Goal: Task Accomplishment & Management: Manage account settings

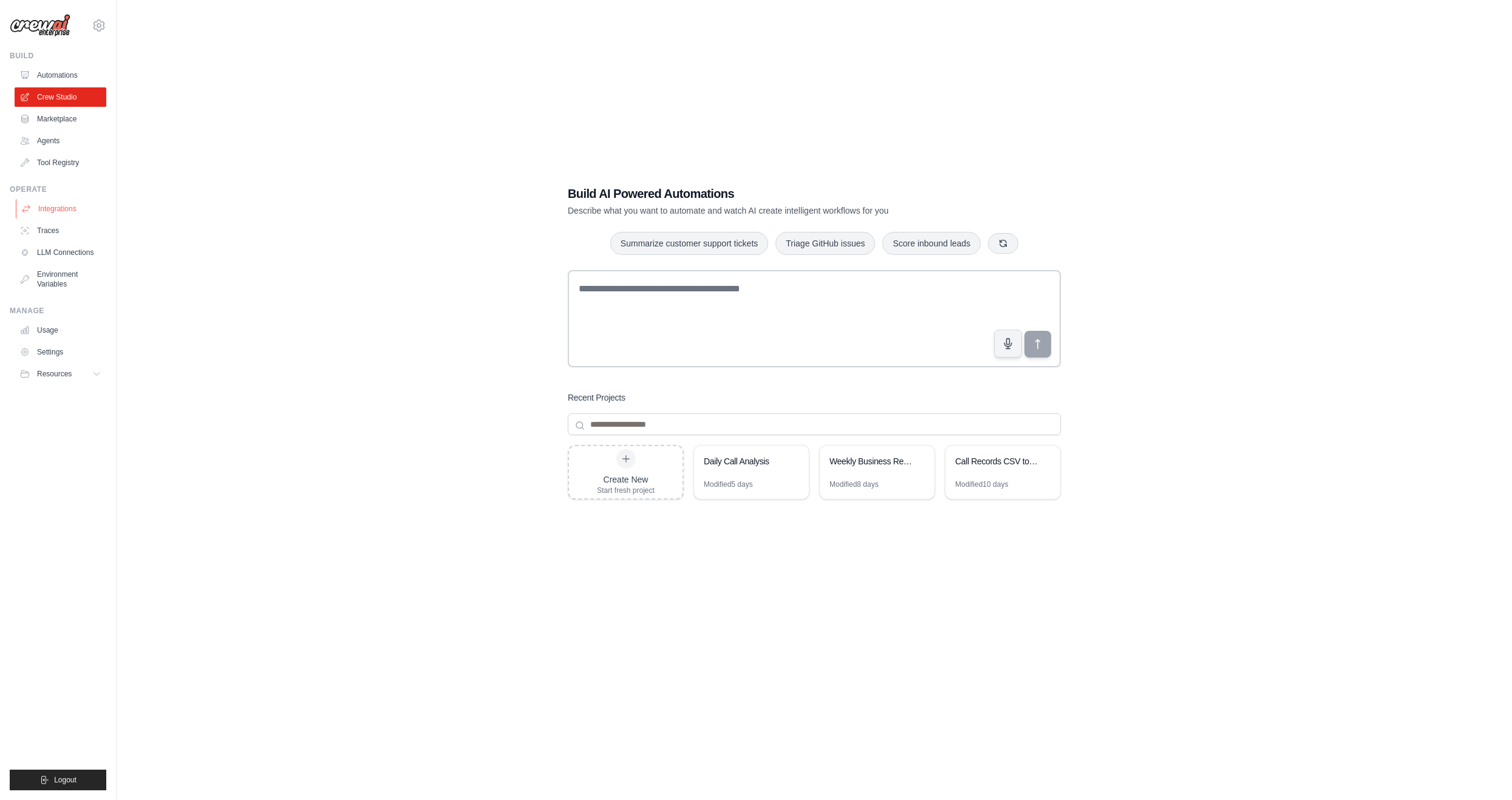
click at [60, 203] on link "Integrations" at bounding box center [62, 209] width 92 height 20
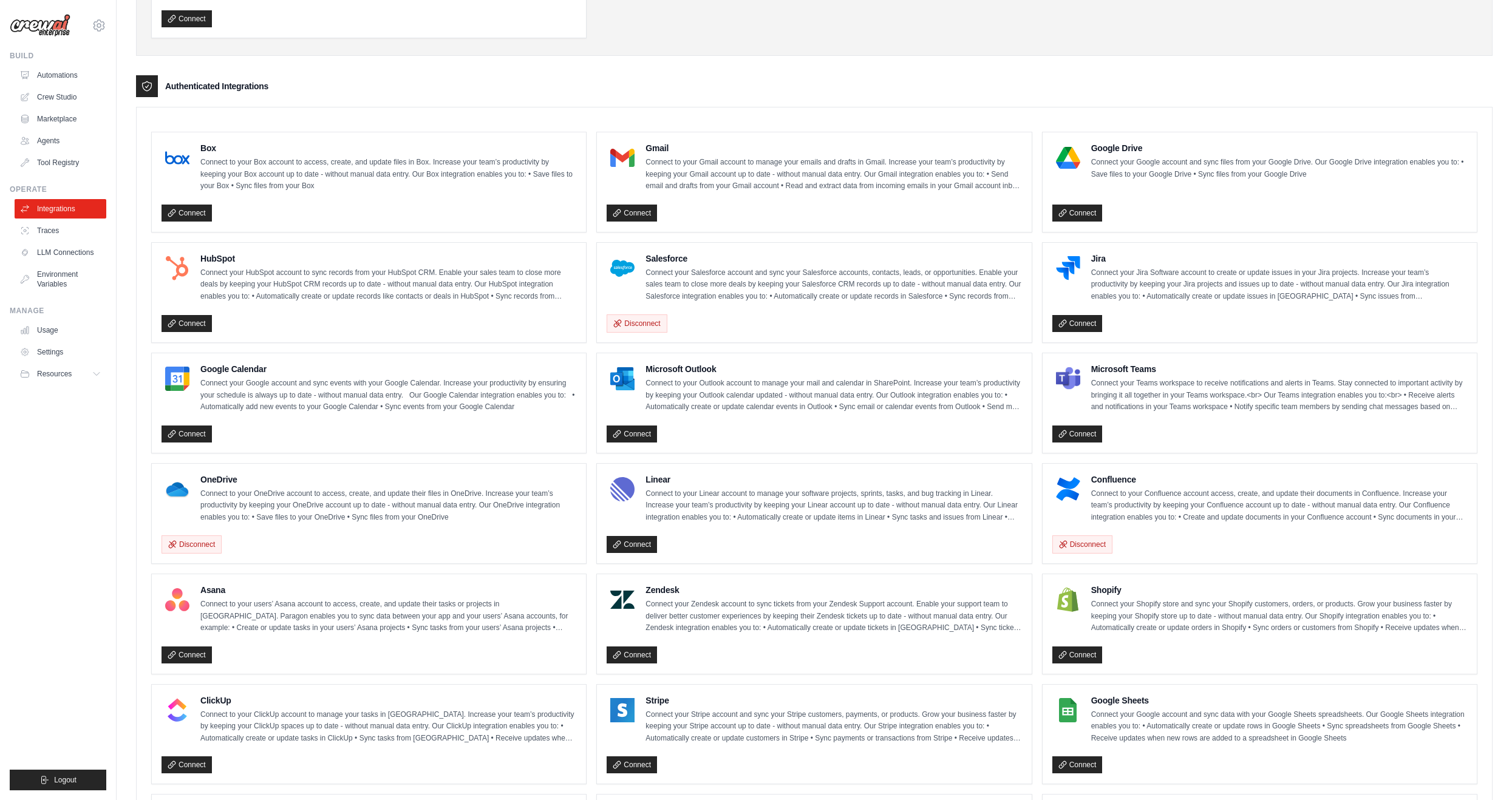
scroll to position [171, 0]
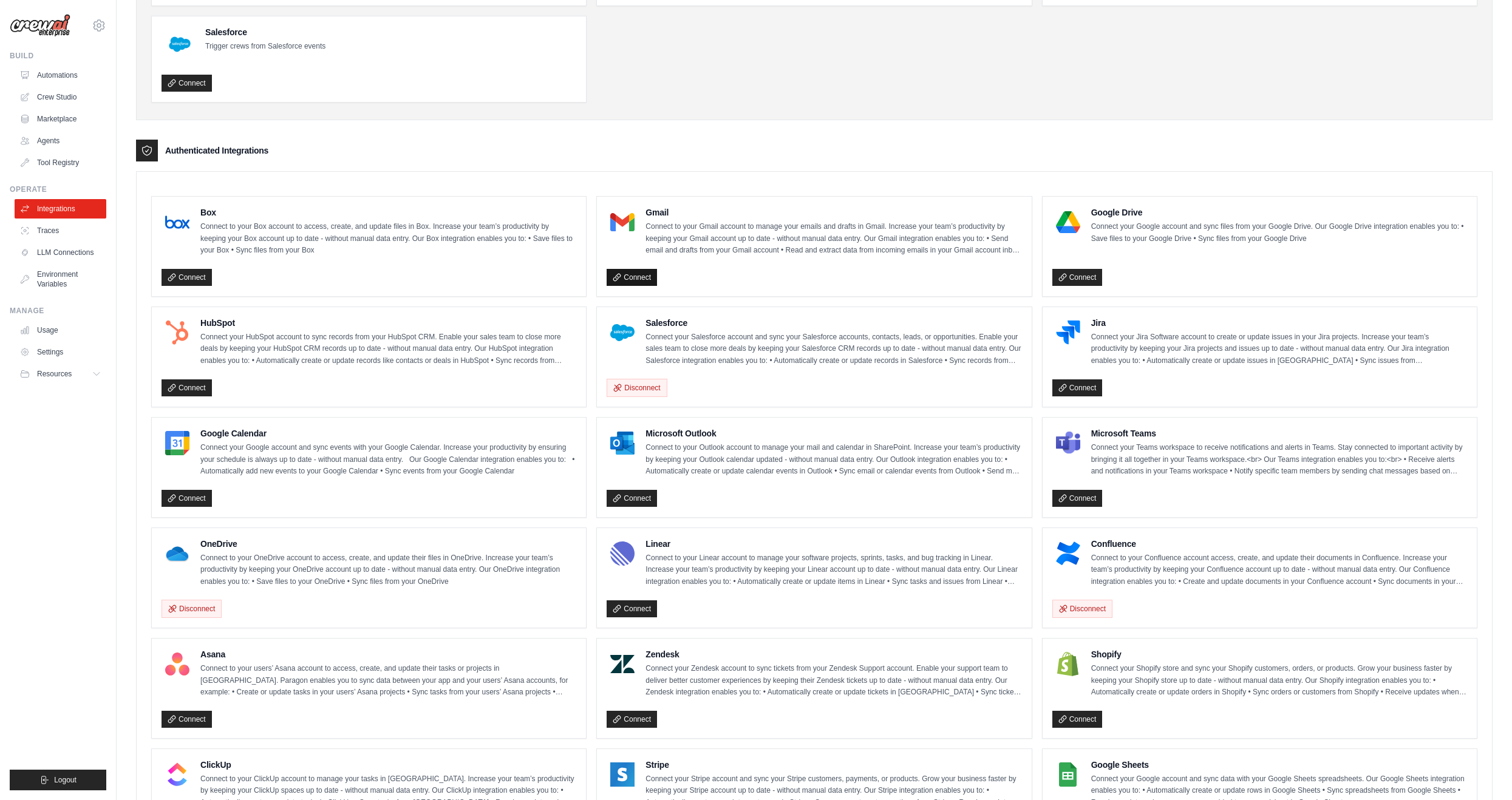
click at [632, 271] on link "Connect" at bounding box center [632, 277] width 50 height 17
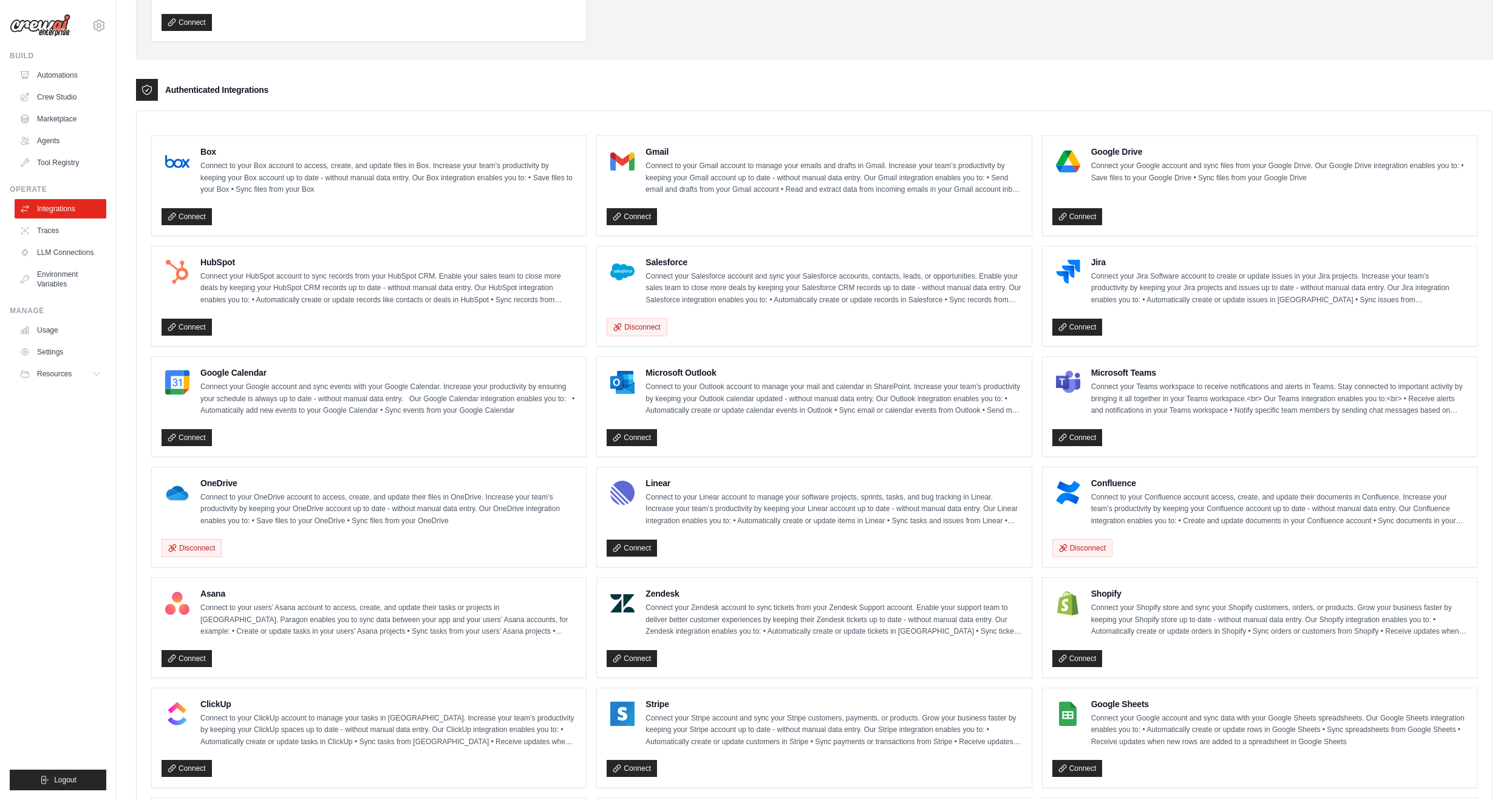
scroll to position [293, 0]
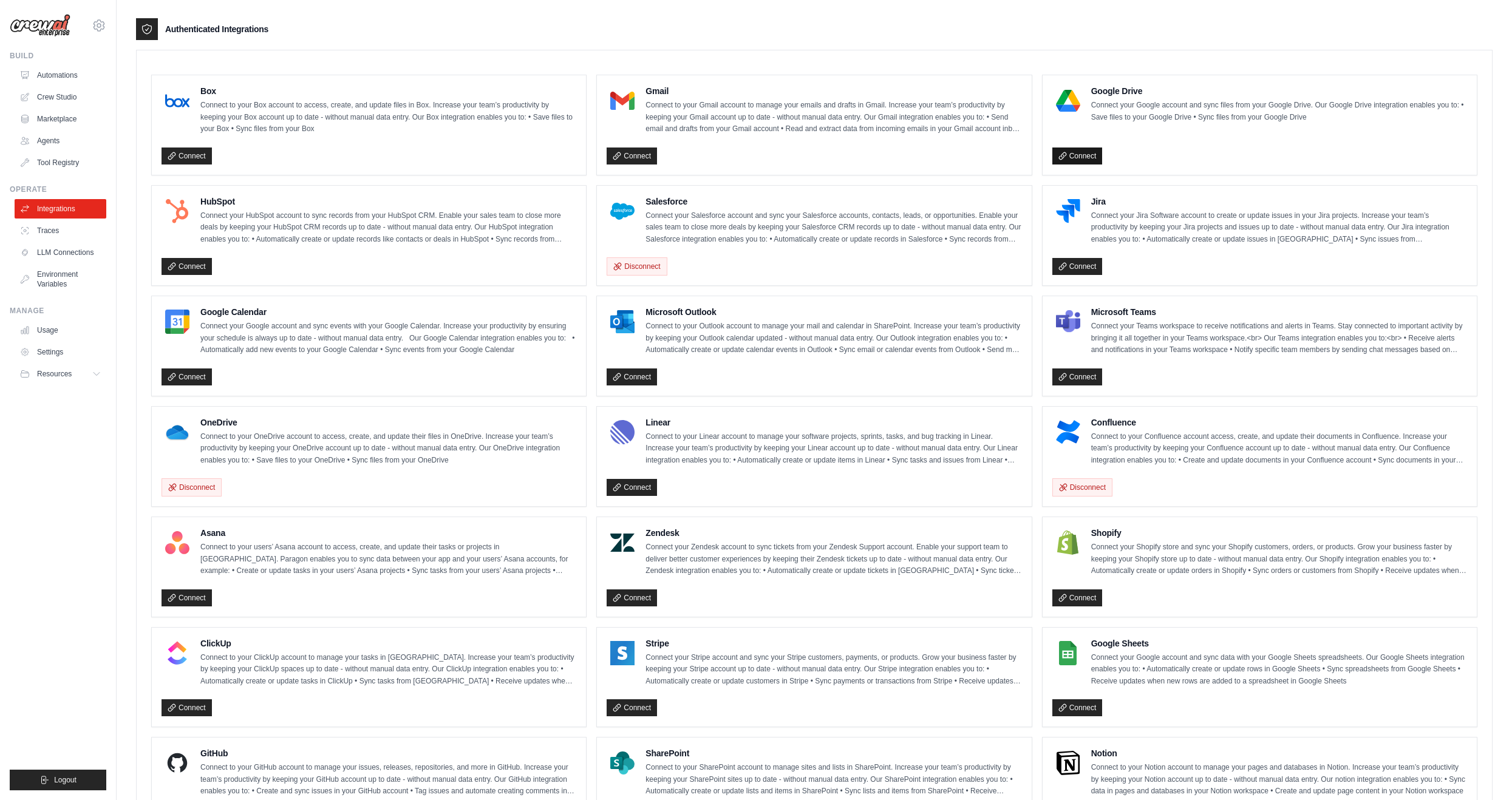
click at [1077, 157] on link "Connect" at bounding box center [1078, 156] width 50 height 17
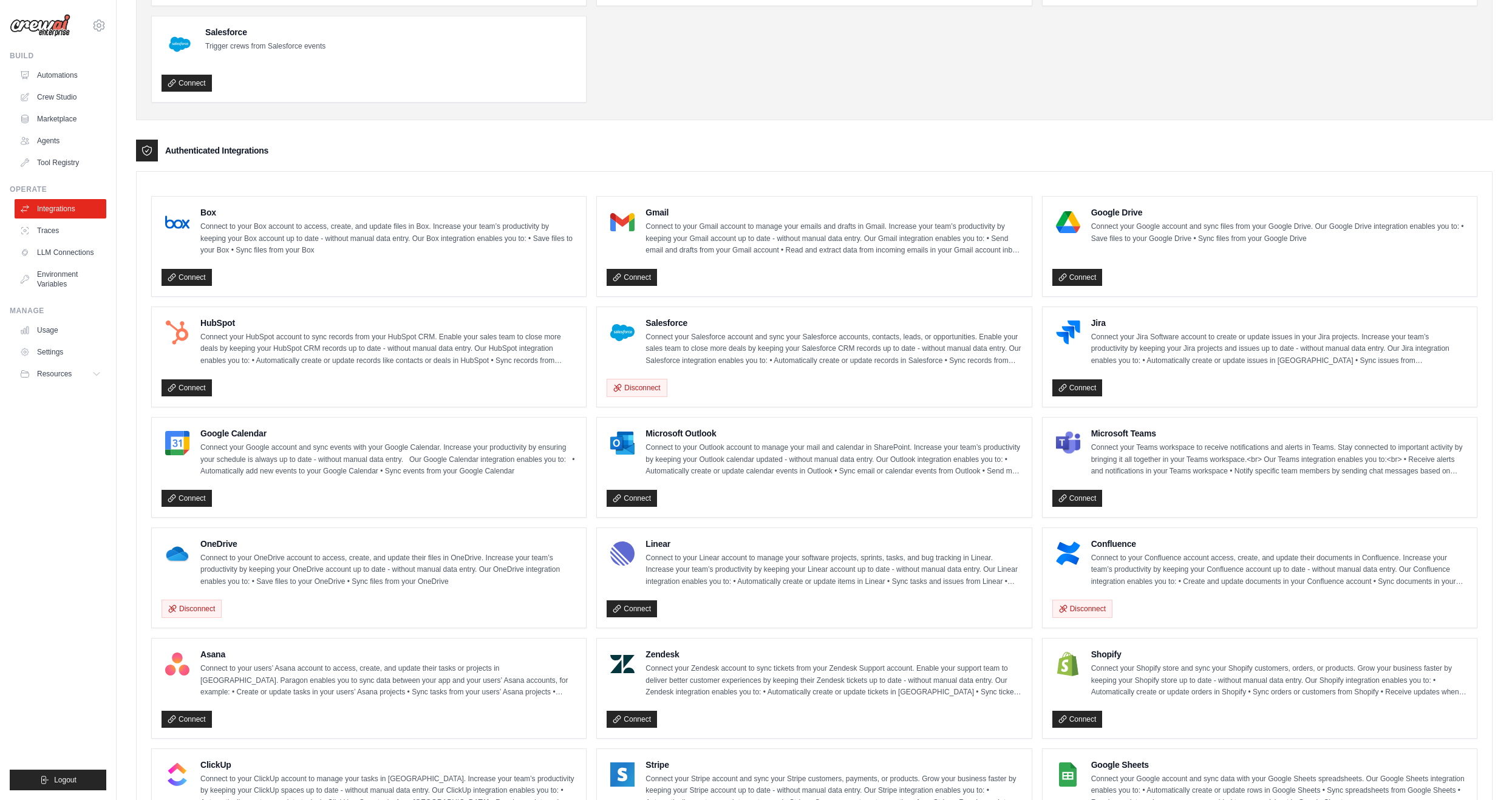
scroll to position [171, 0]
click at [629, 270] on link "Connect" at bounding box center [632, 277] width 50 height 17
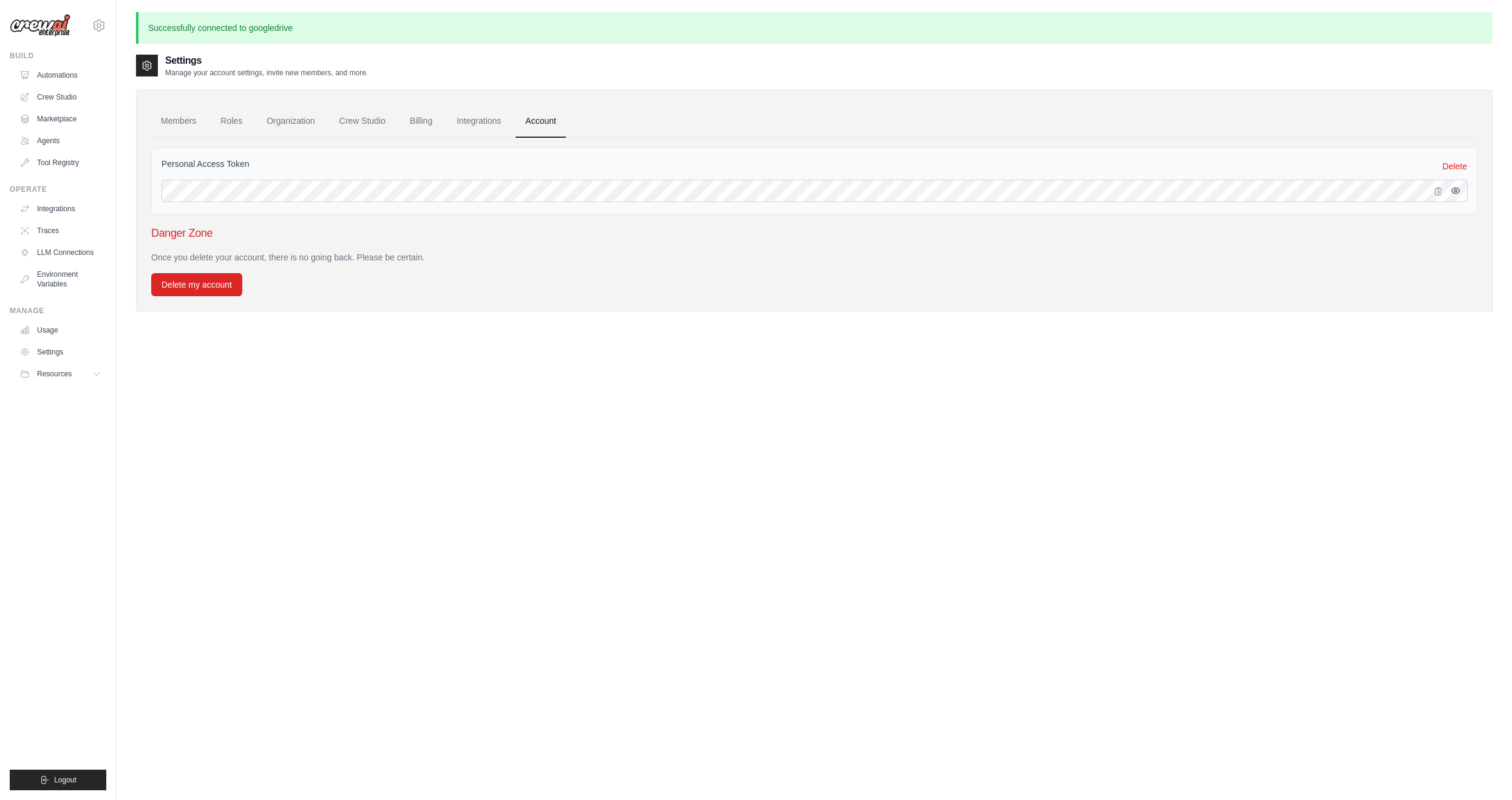
click at [1455, 188] on icon "button" at bounding box center [1455, 190] width 10 height 10
click at [1455, 191] on icon "button" at bounding box center [1455, 190] width 10 height 10
click at [27, 207] on icon at bounding box center [25, 209] width 10 height 10
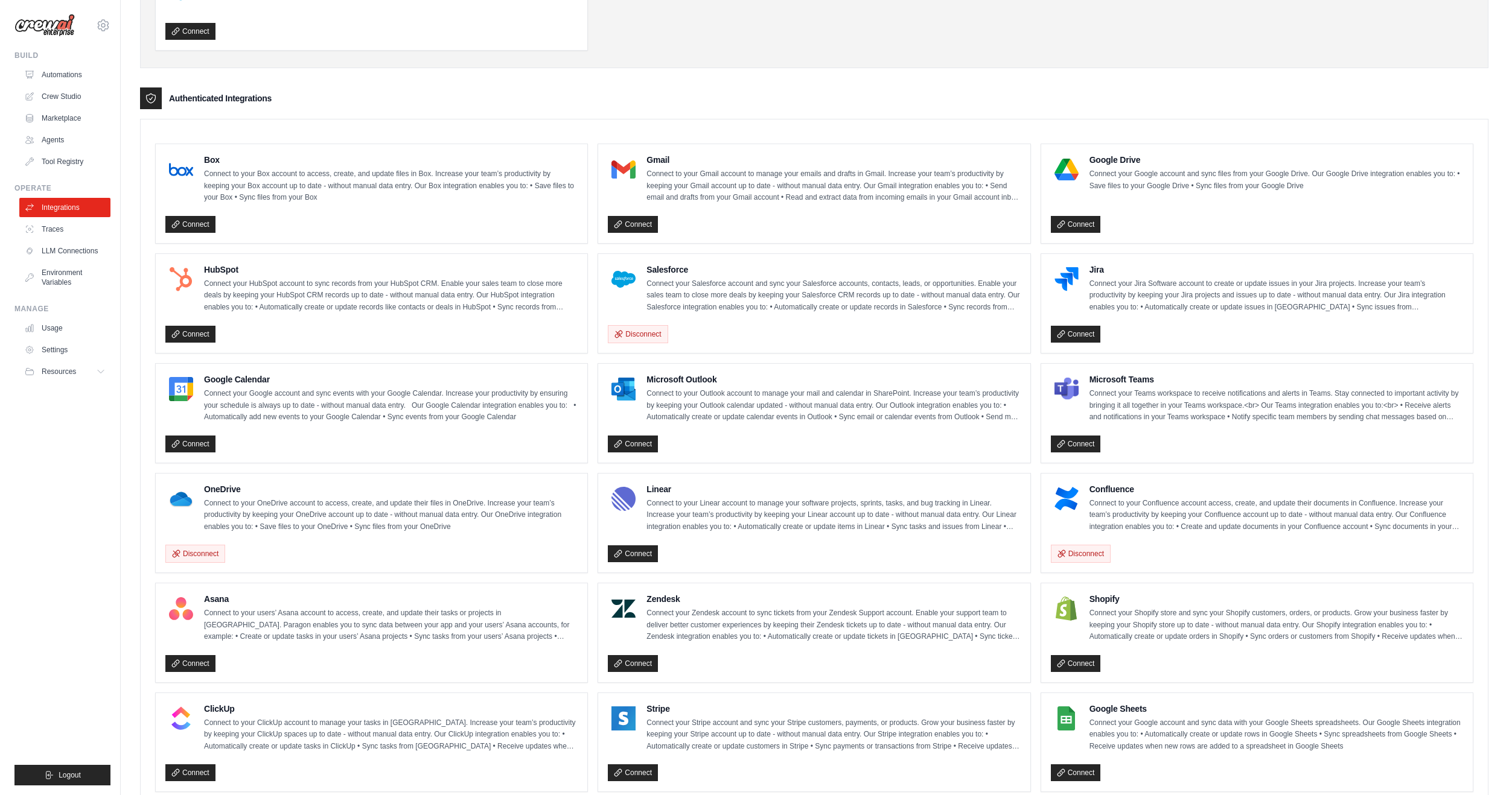
scroll to position [241, 0]
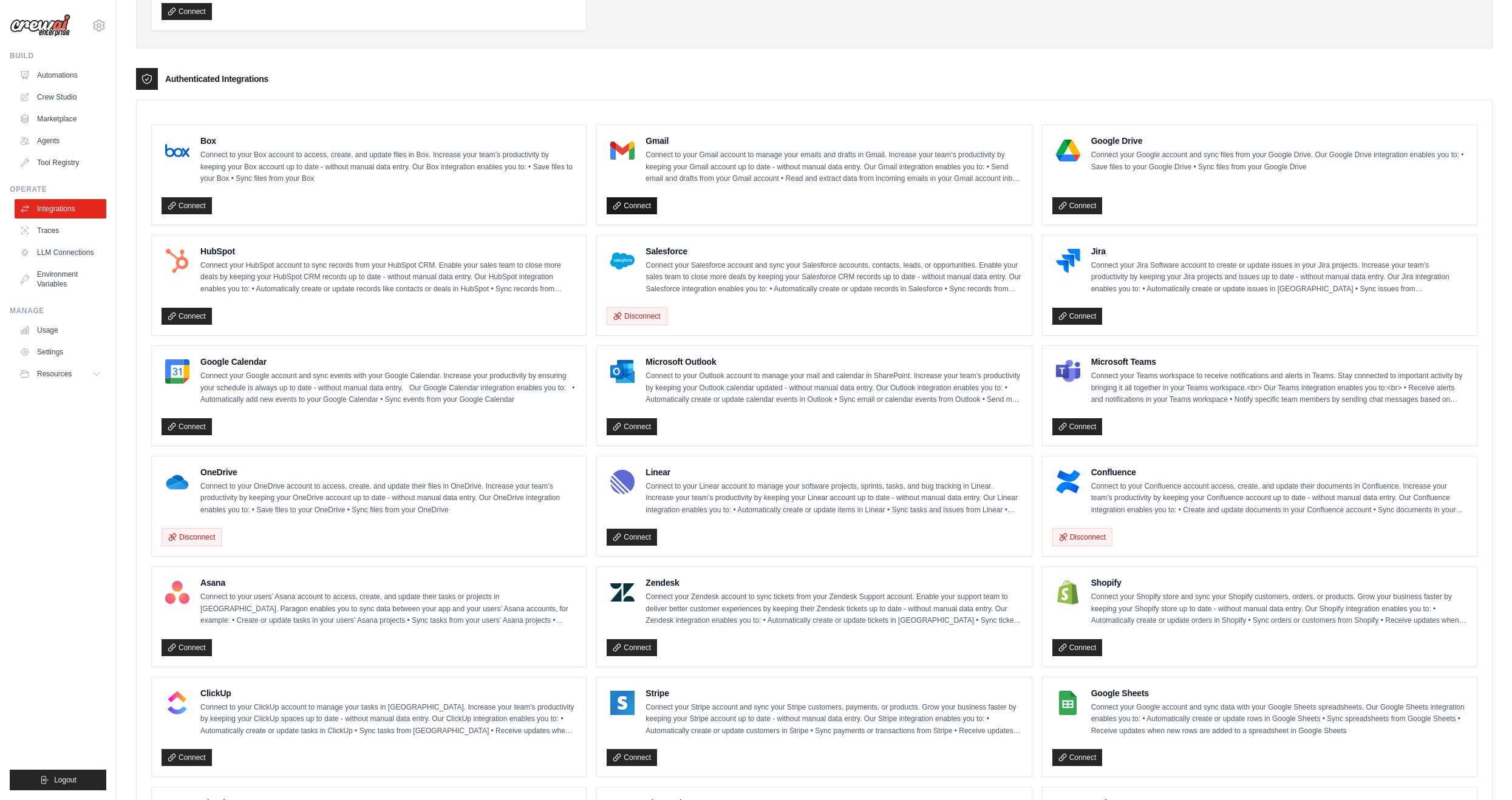
click at [627, 198] on link "Connect" at bounding box center [632, 205] width 50 height 17
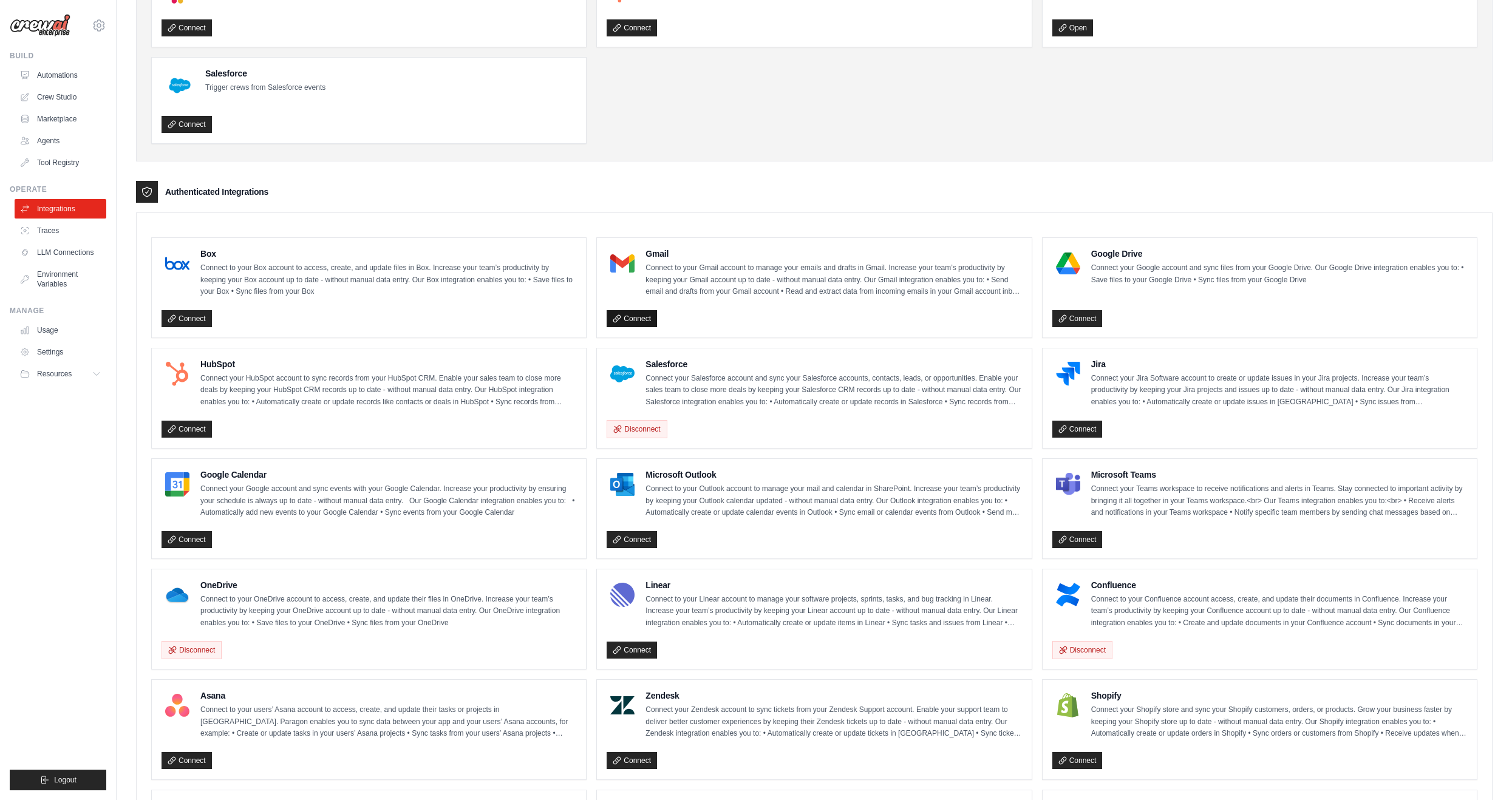
click at [636, 317] on link "Connect" at bounding box center [632, 319] width 50 height 17
click at [644, 312] on link "Connect" at bounding box center [632, 319] width 50 height 17
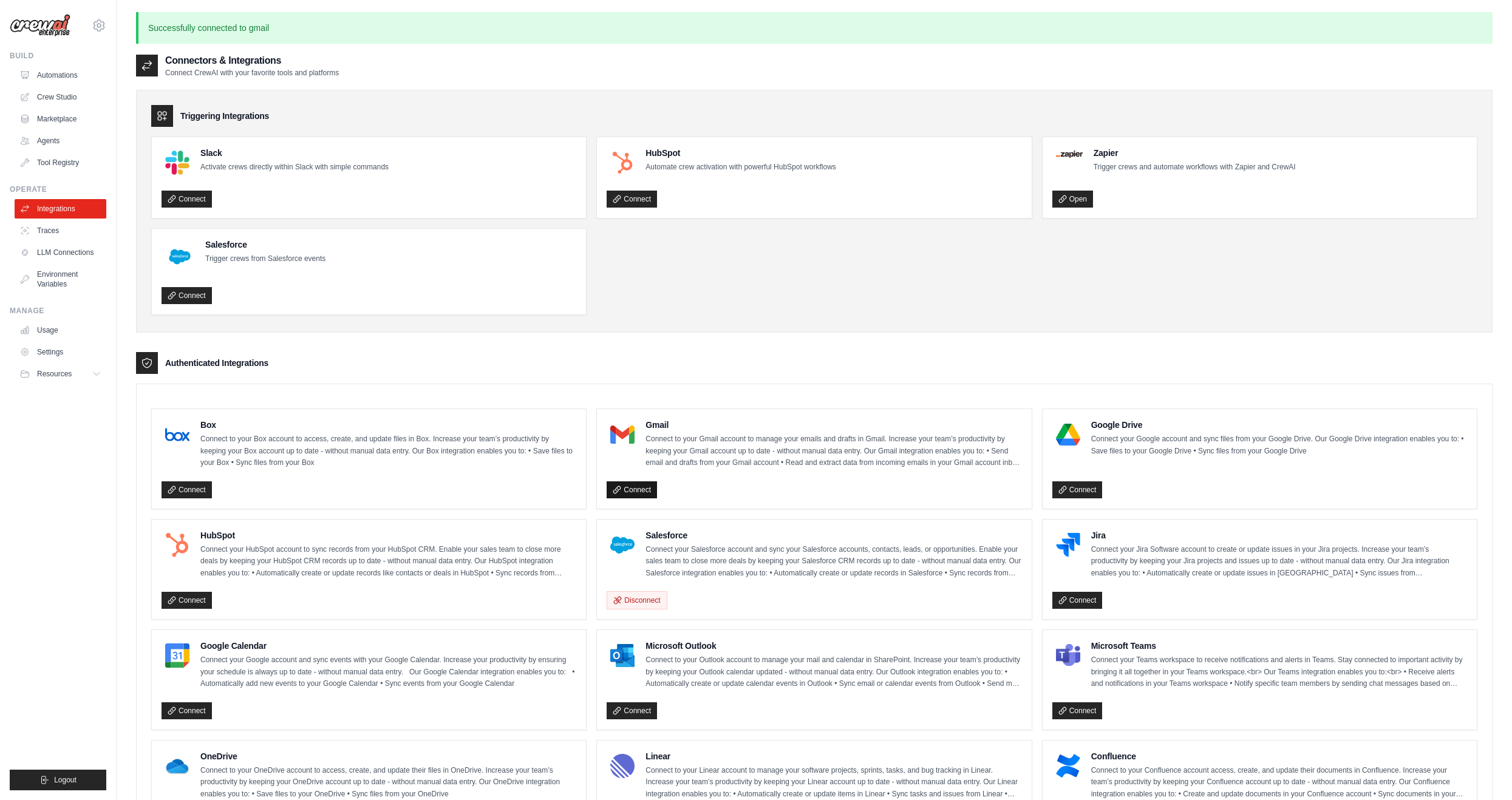
click at [635, 481] on link "Connect" at bounding box center [632, 490] width 50 height 17
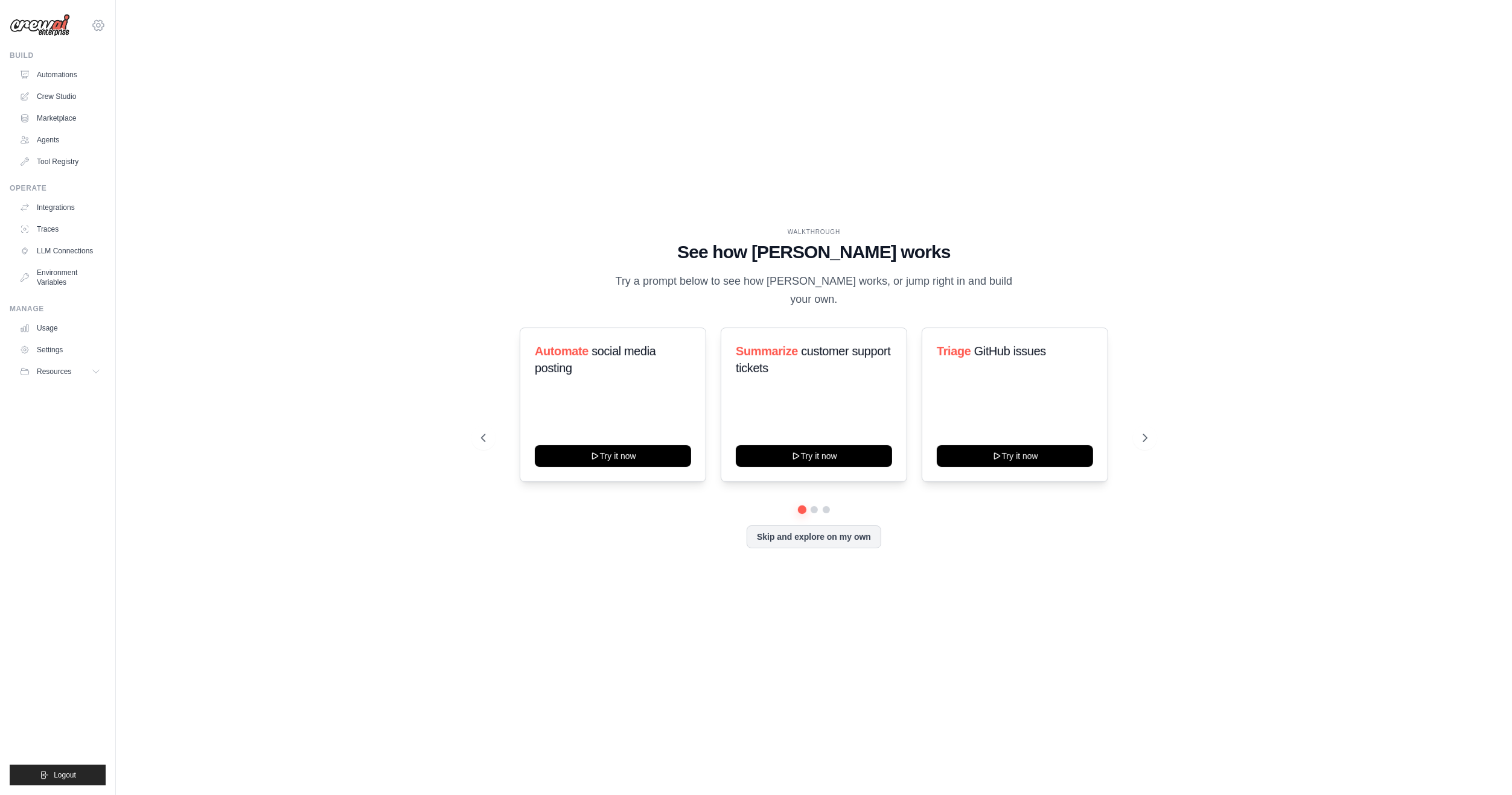
click at [96, 28] on icon at bounding box center [98, 25] width 15 height 15
click at [106, 52] on div "[PERSON_NAME][EMAIL_ADDRESS][PERSON_NAME][DOMAIN_NAME]" at bounding box center [98, 52] width 87 height 12
click at [78, 76] on link "Settings" at bounding box center [99, 82] width 106 height 21
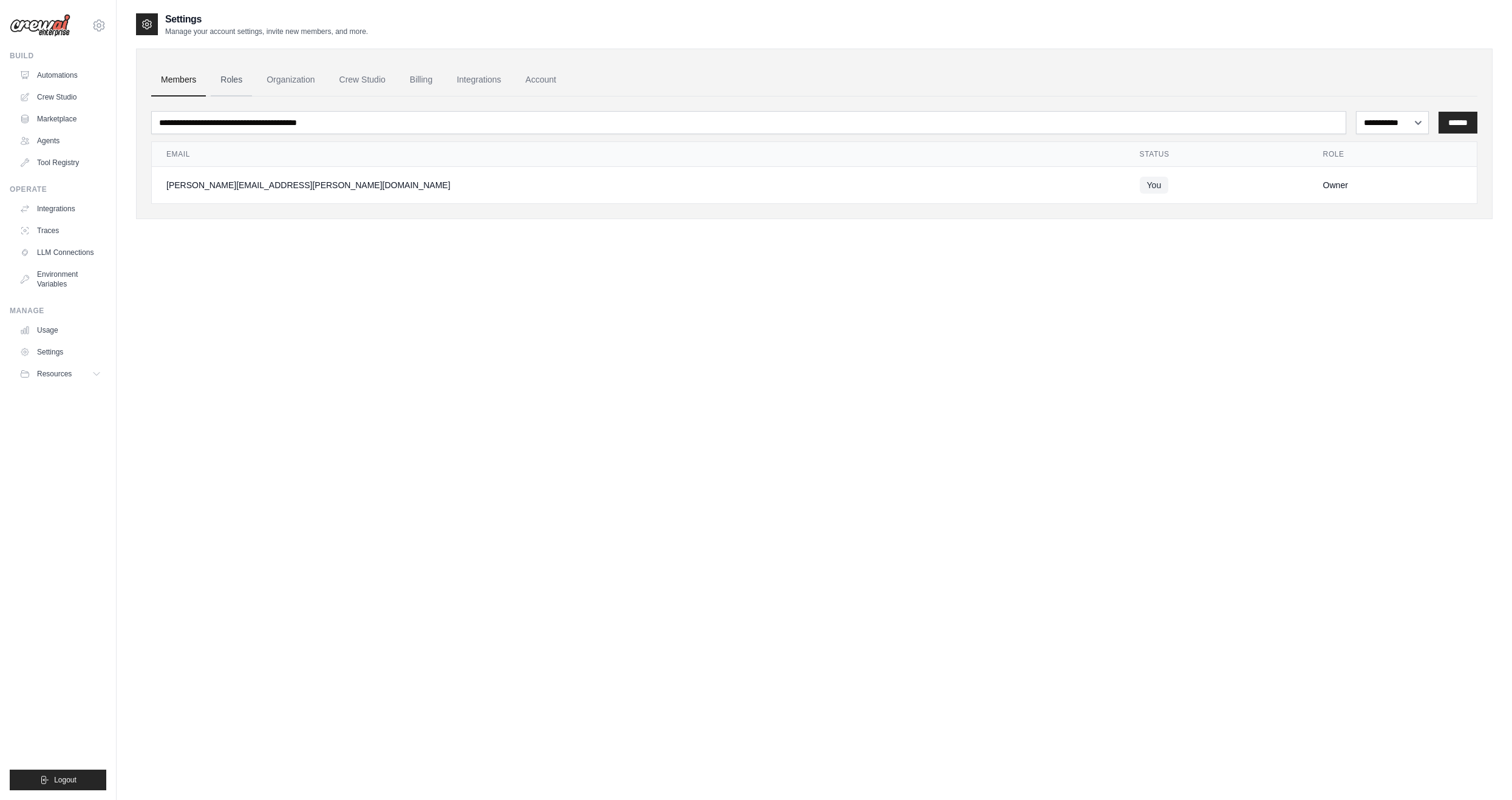
click at [223, 79] on link "Roles" at bounding box center [231, 80] width 41 height 33
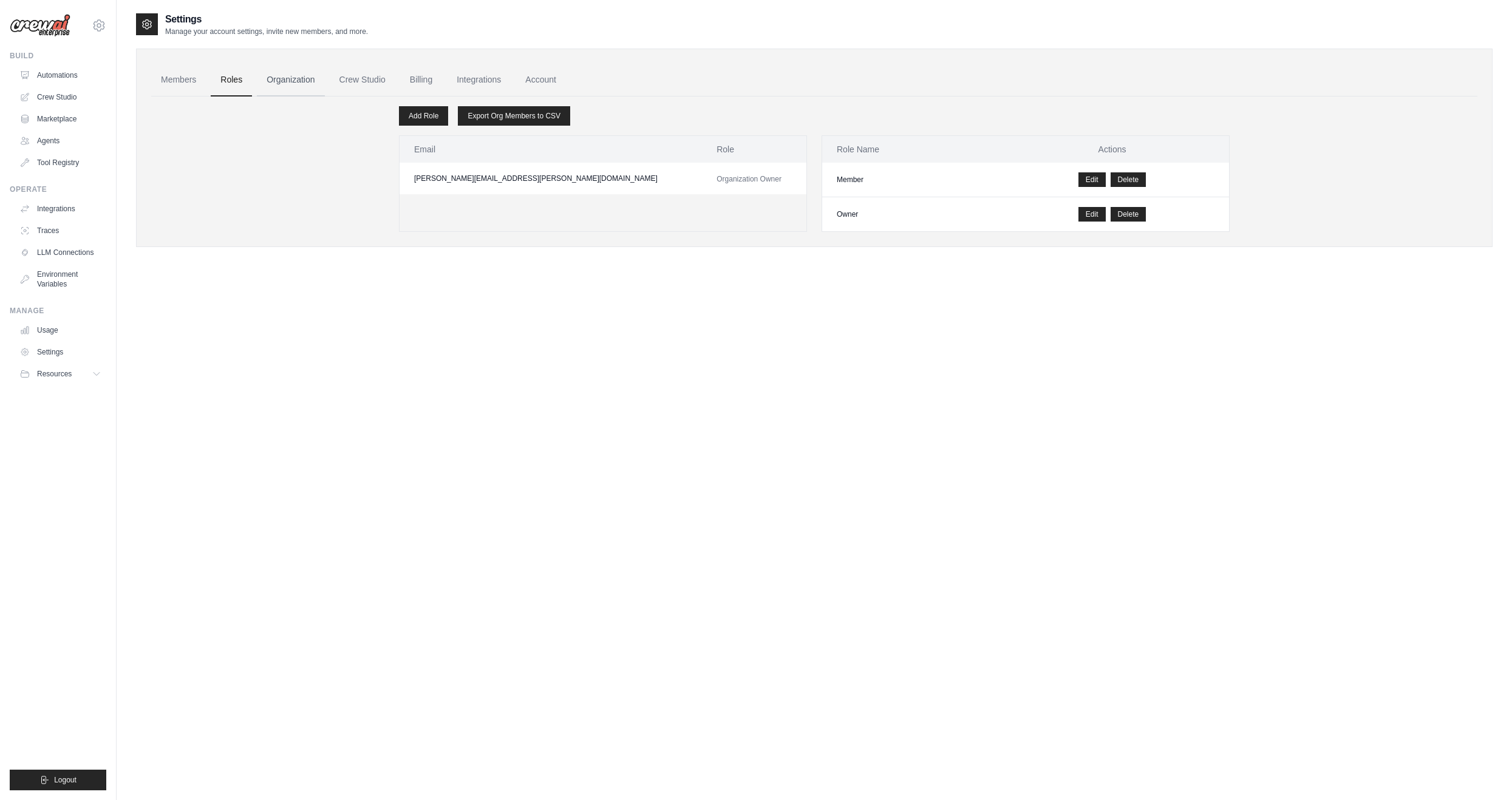
click at [270, 80] on link "Organization" at bounding box center [291, 80] width 67 height 33
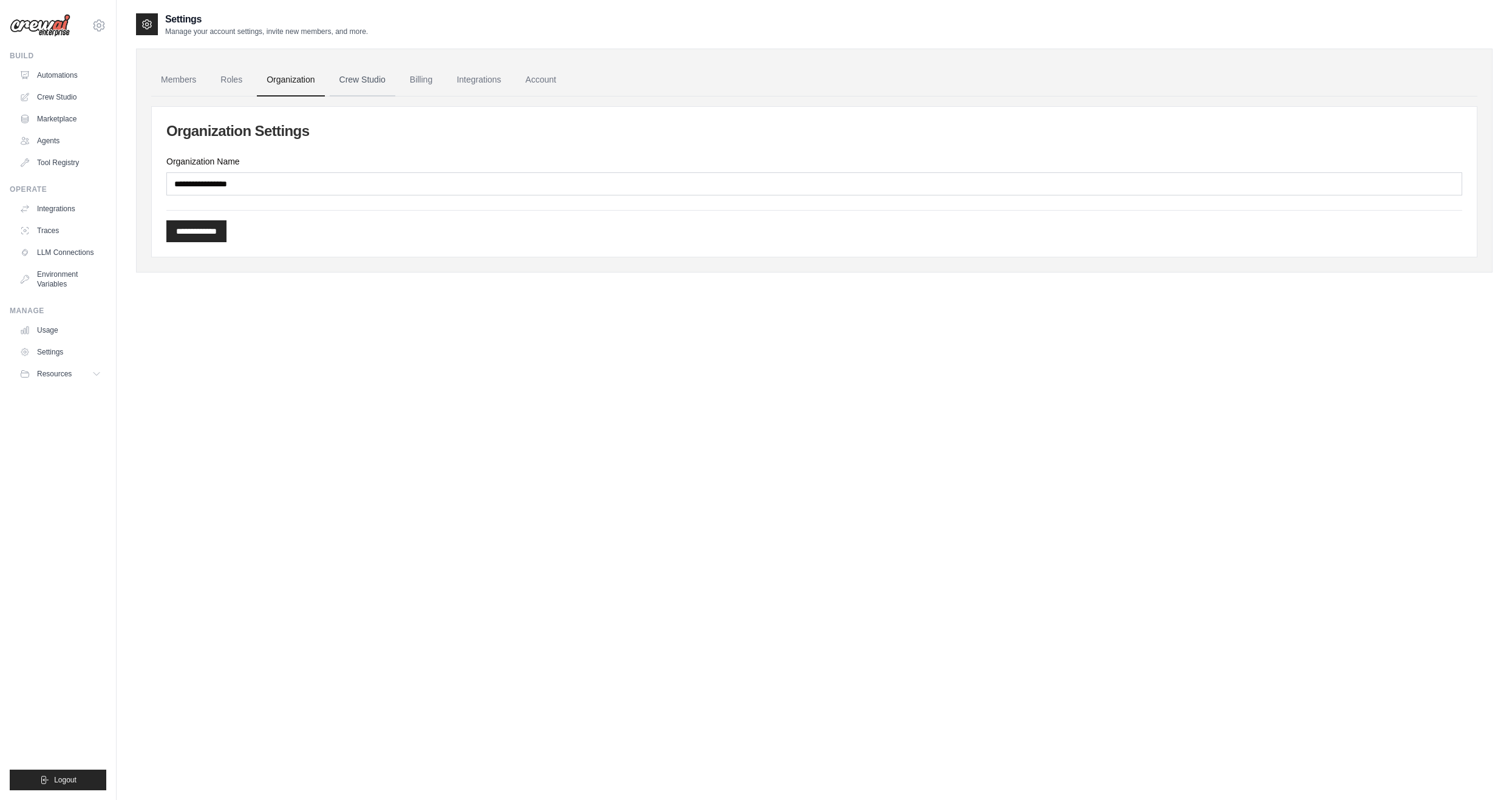
click at [352, 79] on link "Crew Studio" at bounding box center [362, 80] width 66 height 33
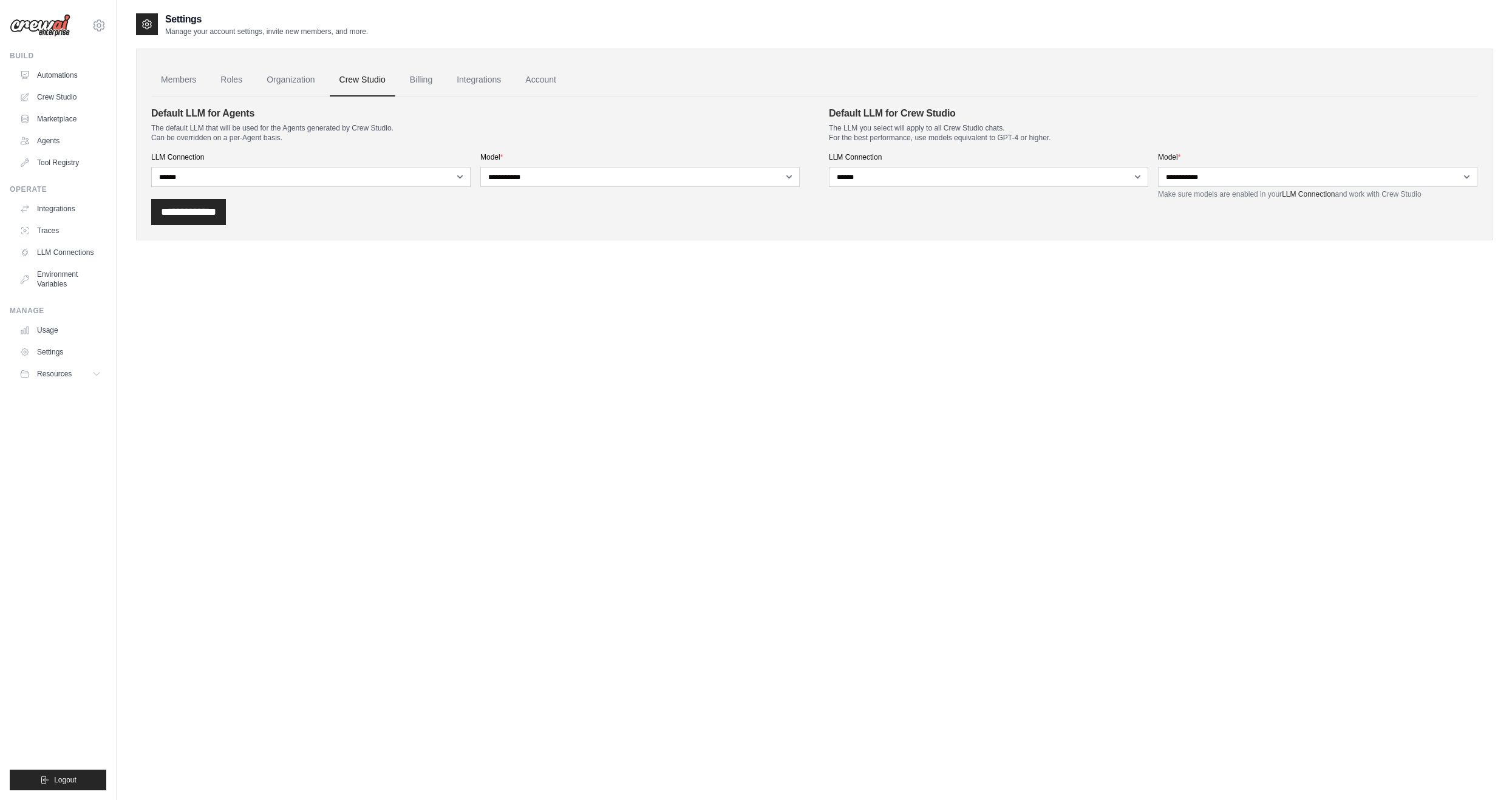
click at [420, 80] on link "Billing" at bounding box center [421, 80] width 42 height 33
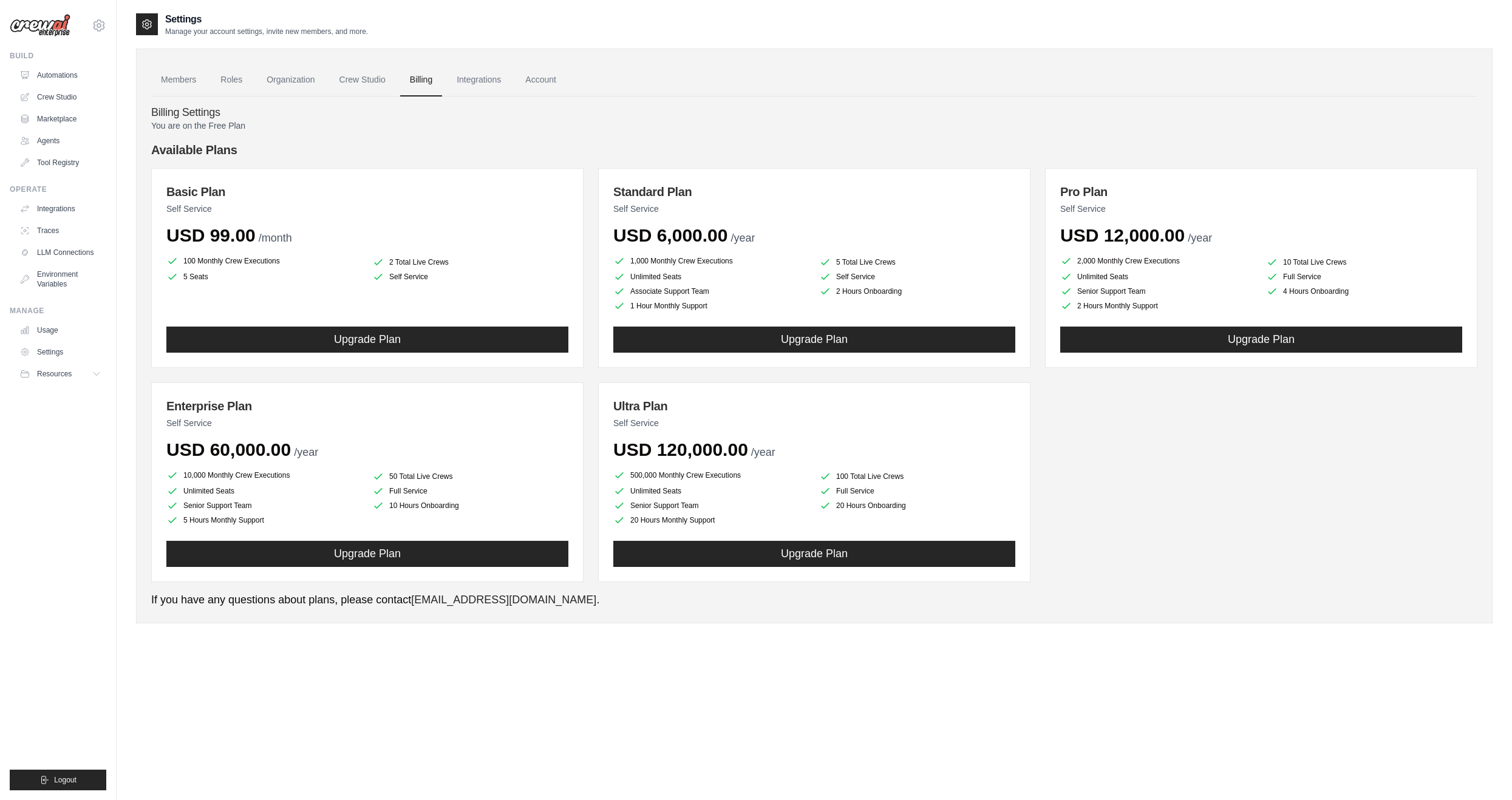
click at [476, 85] on link "Integrations" at bounding box center [479, 80] width 64 height 33
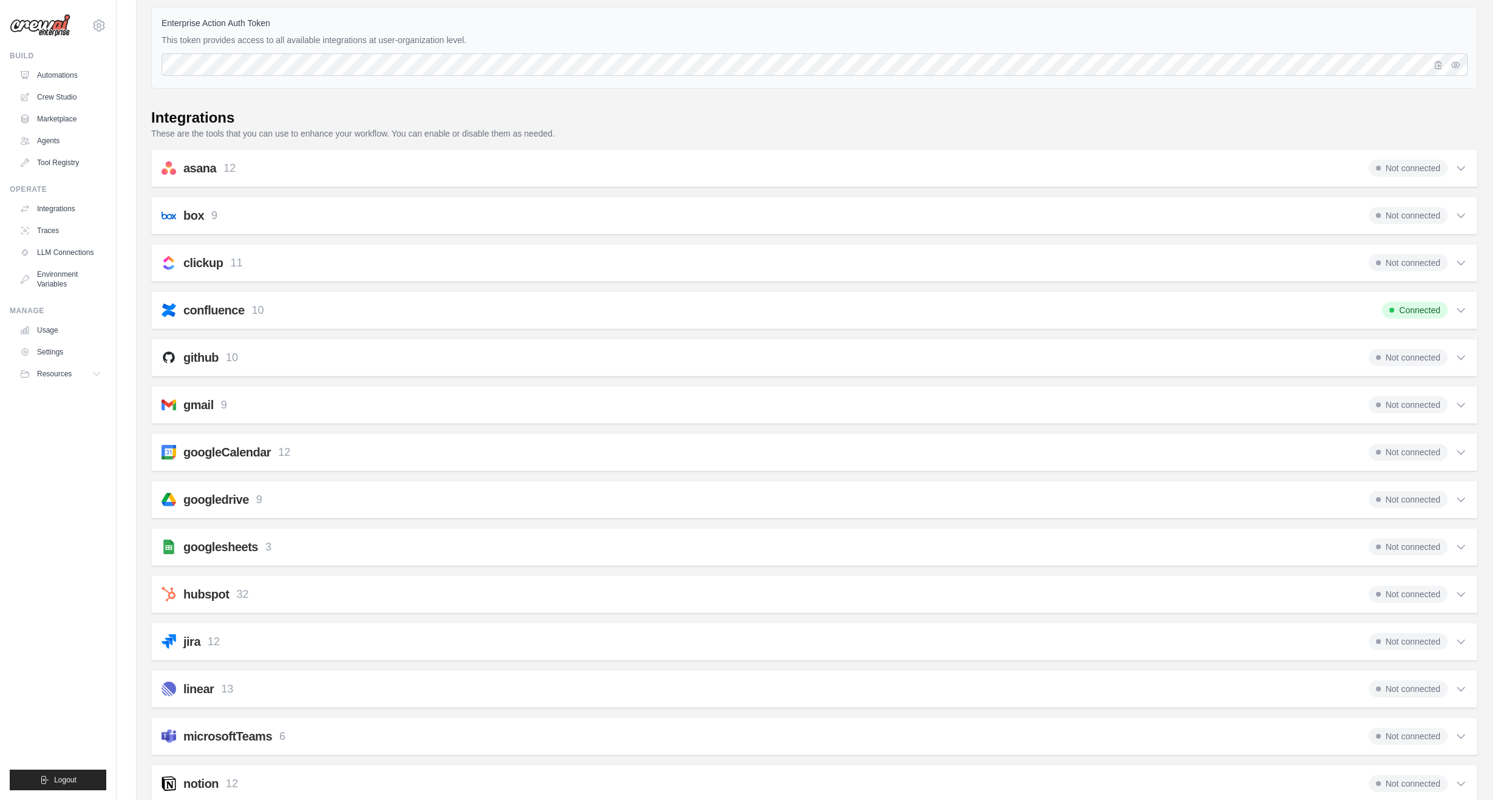
scroll to position [121, 0]
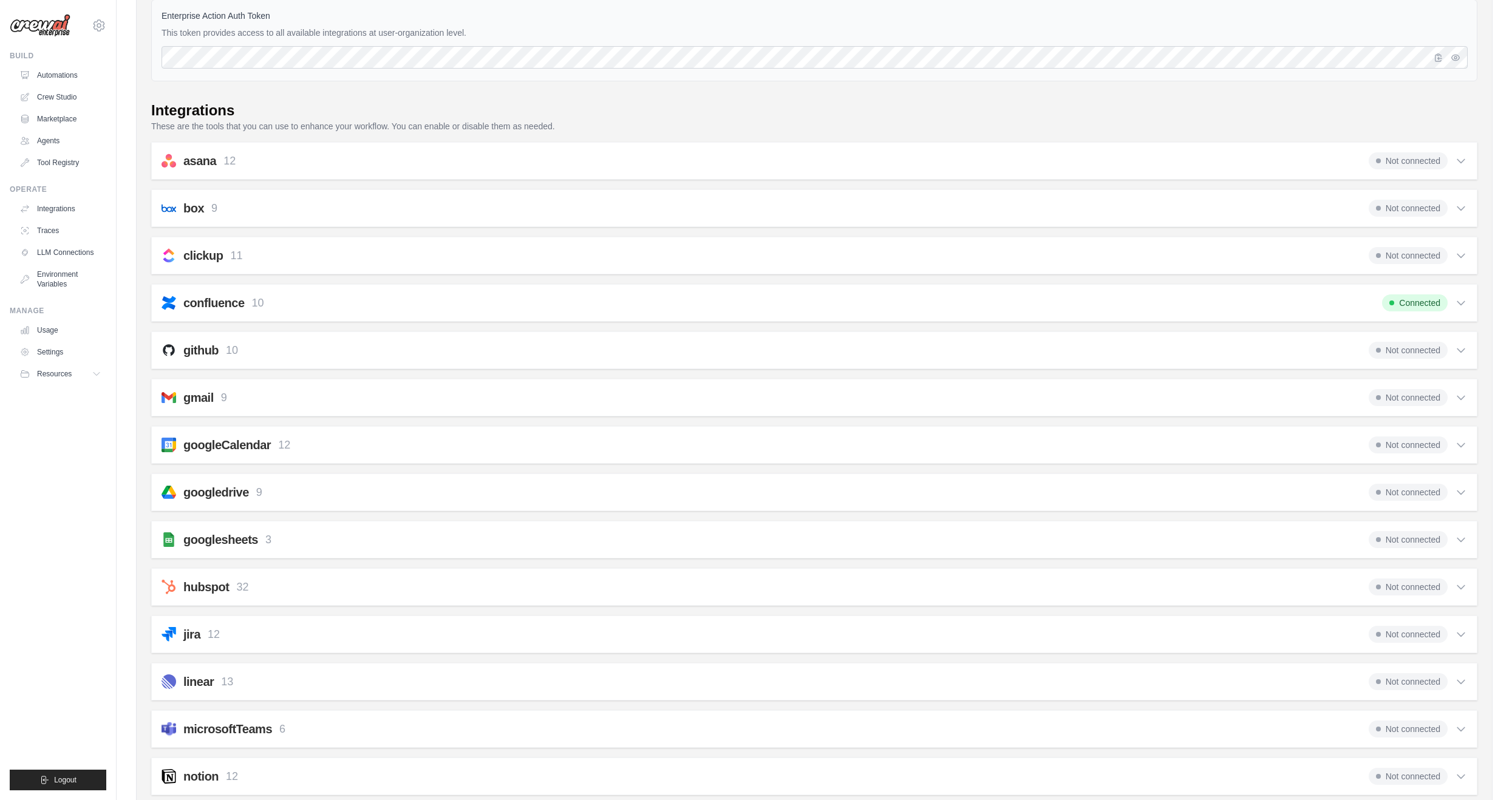
click at [1468, 394] on div "gmail 9 Not connected Select all Send an Email: gmail_send_email Get an Email b…" at bounding box center [814, 397] width 1326 height 38
click at [1463, 395] on icon at bounding box center [1461, 397] width 12 height 12
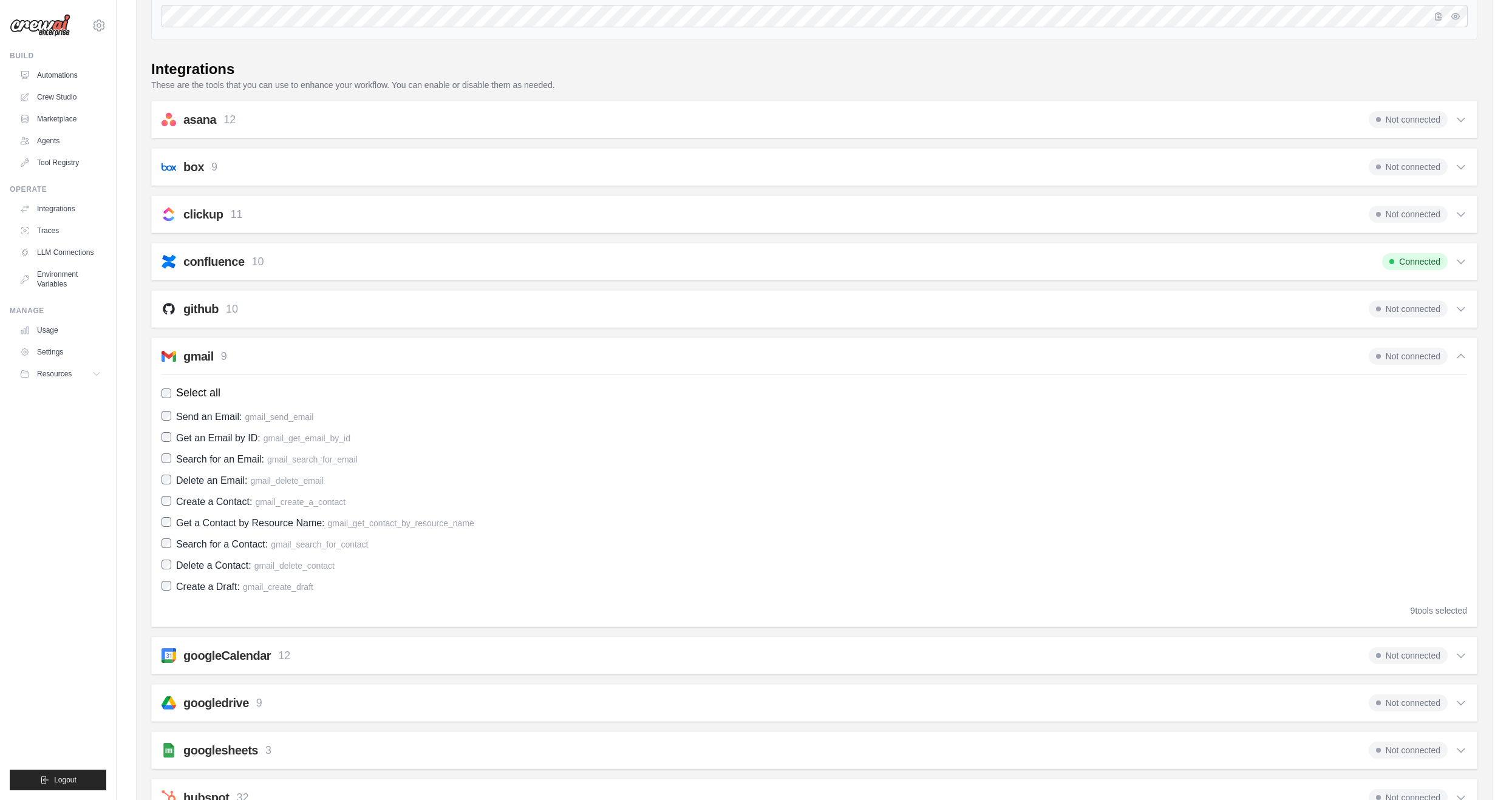
scroll to position [182, 0]
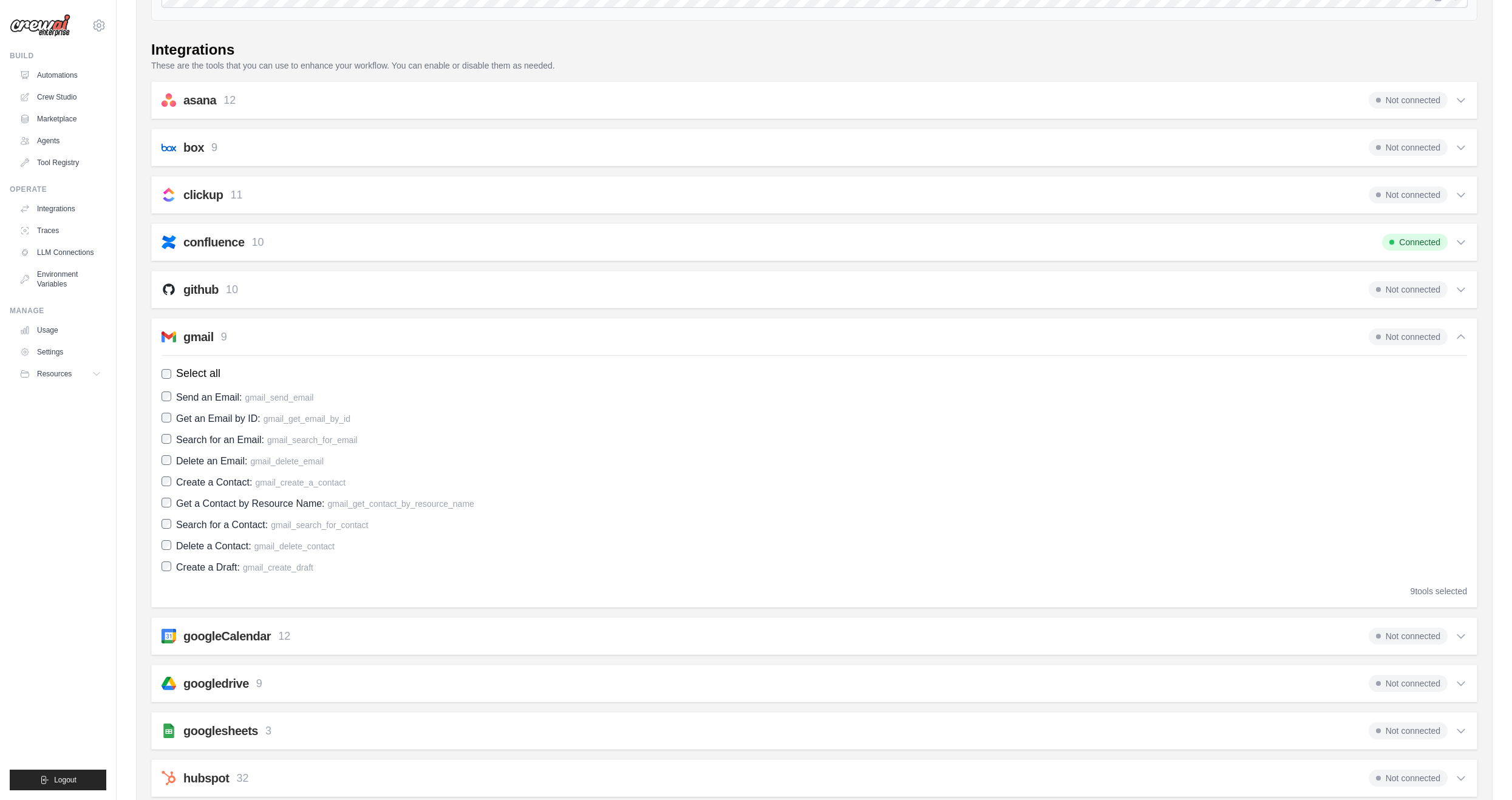
click at [1411, 329] on span "Not connected" at bounding box center [1408, 337] width 79 height 17
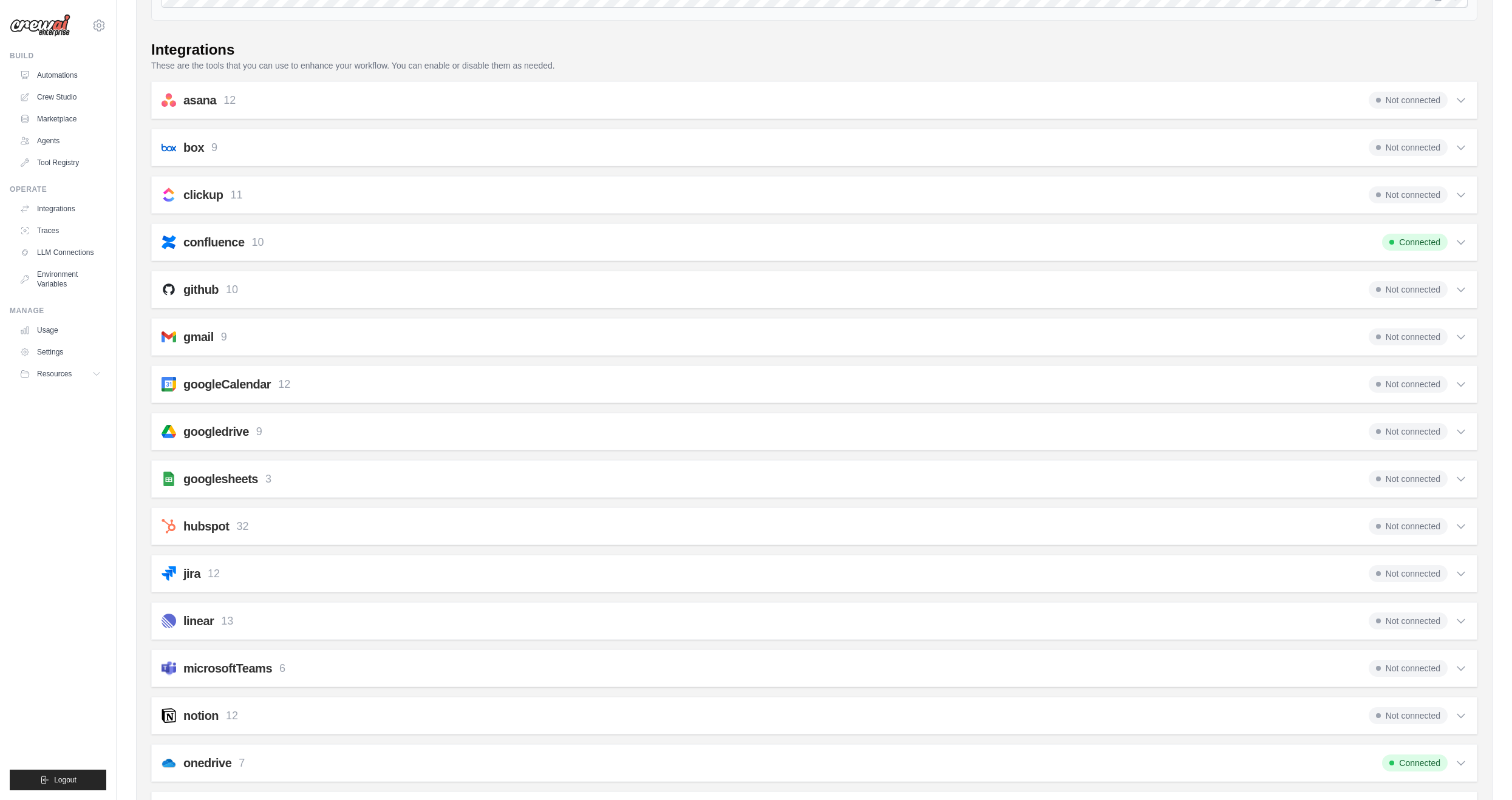
click at [1411, 329] on span "Not connected" at bounding box center [1408, 337] width 79 height 17
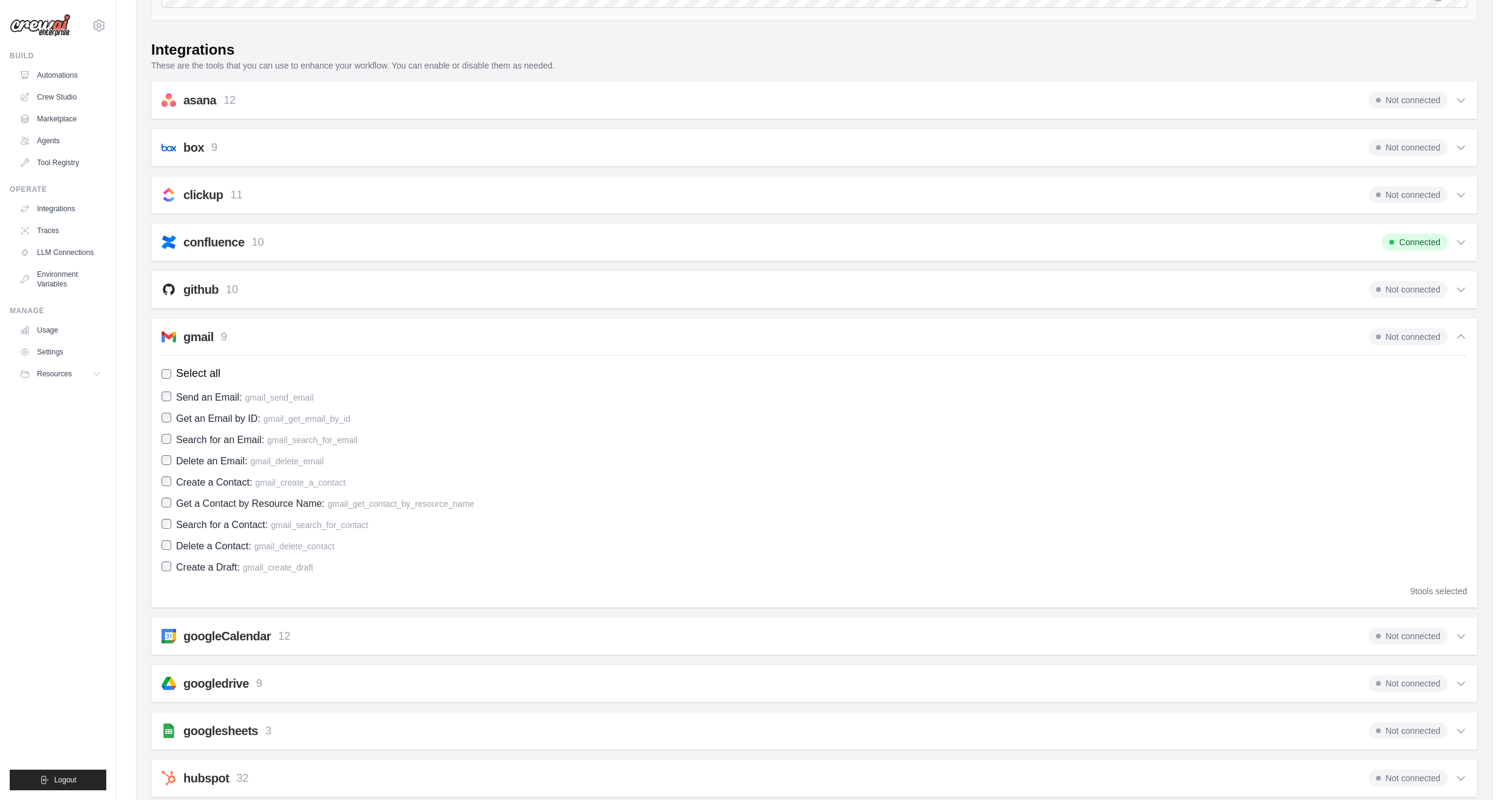
click at [1411, 329] on span "Not connected" at bounding box center [1408, 337] width 79 height 17
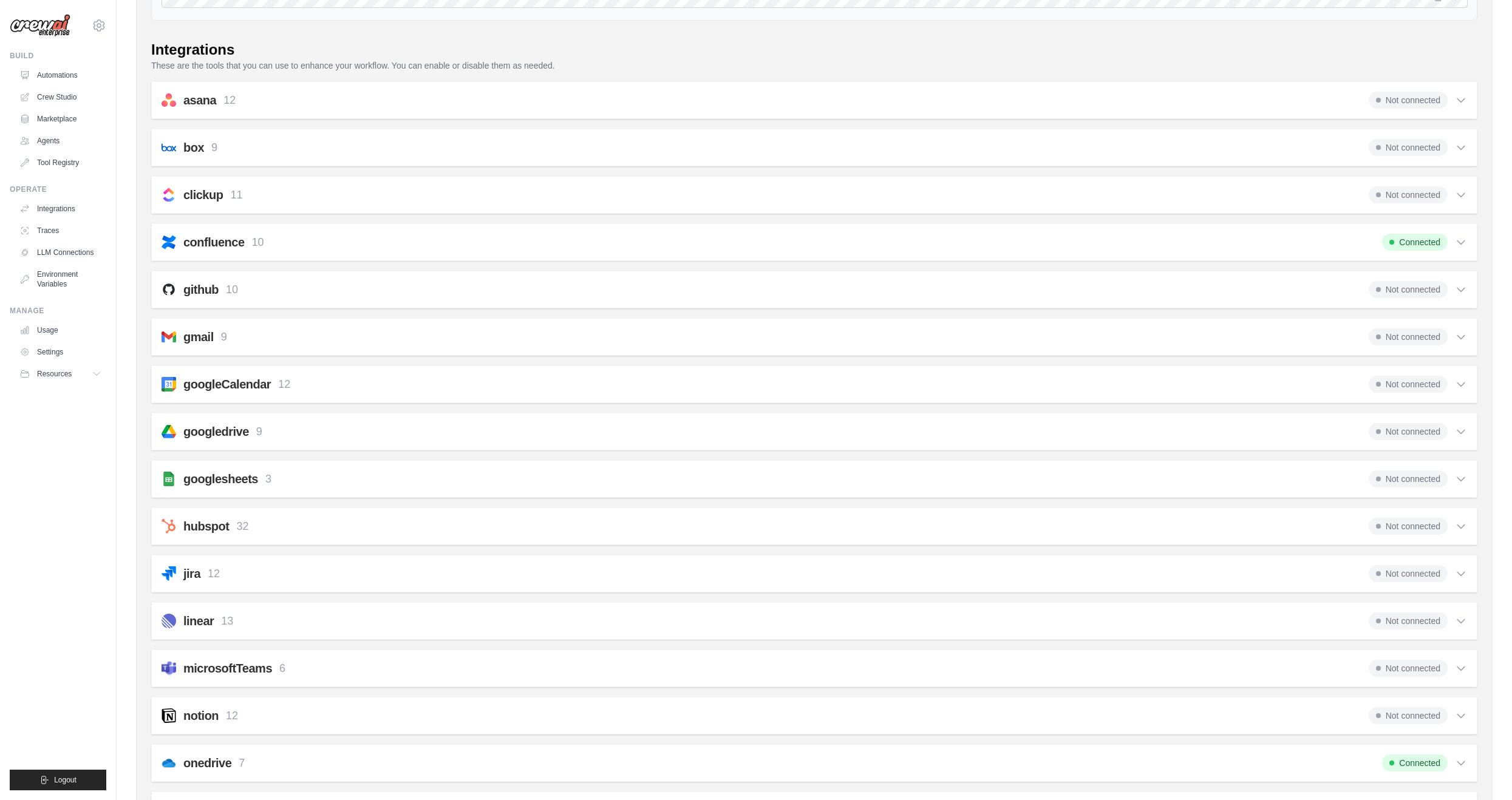
scroll to position [0, 0]
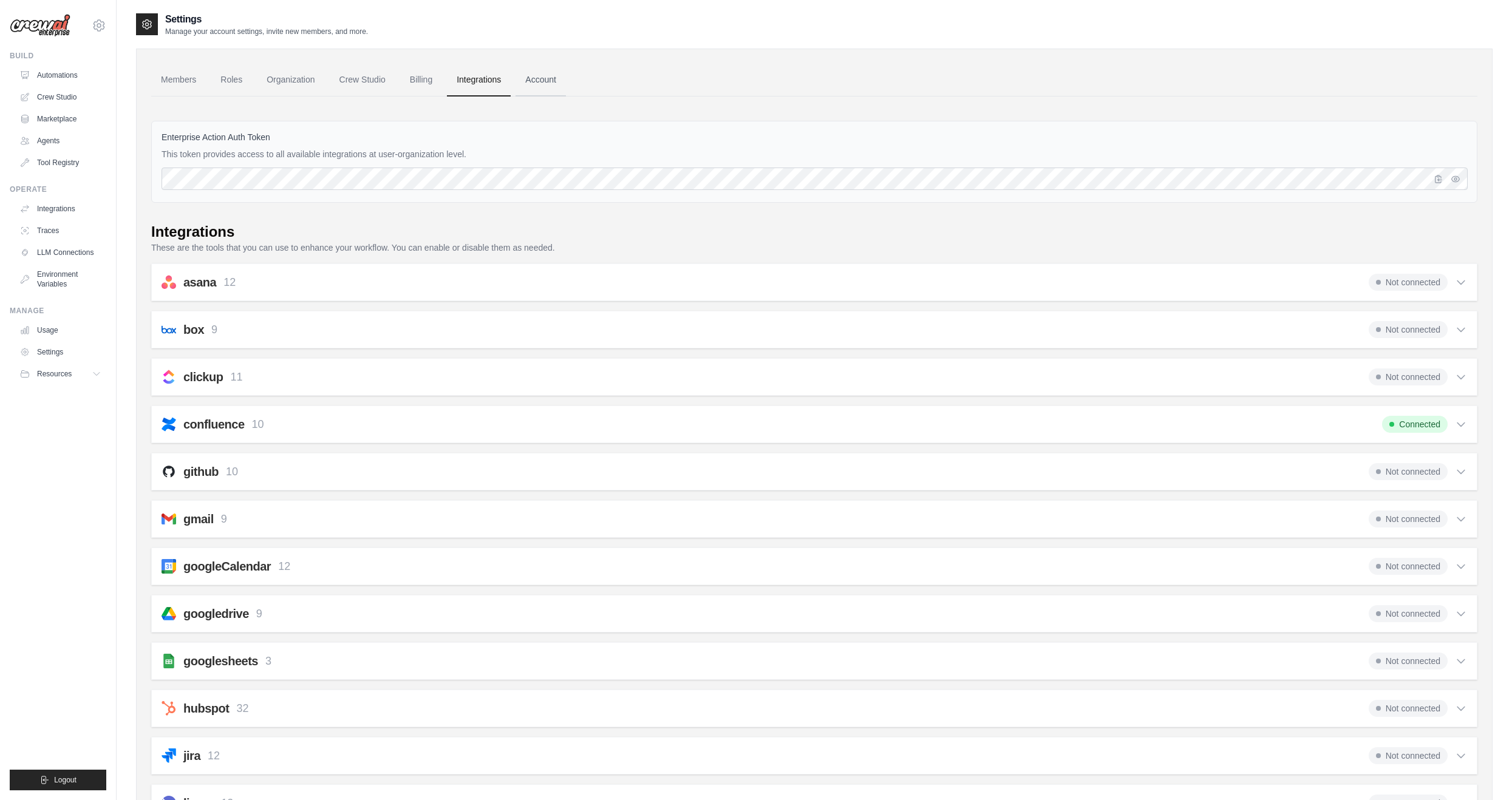
click at [539, 75] on link "Account" at bounding box center [541, 80] width 50 height 33
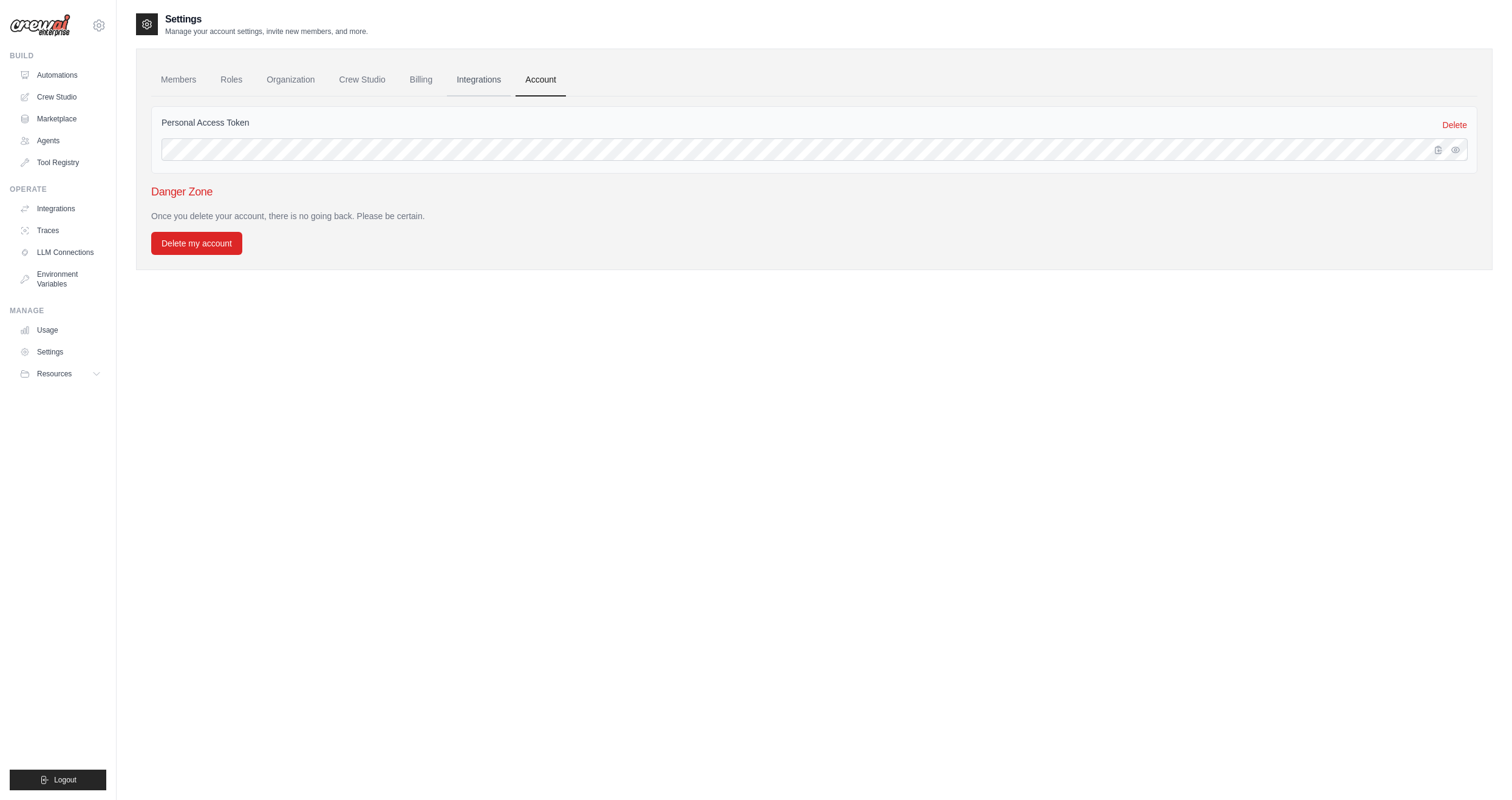
click at [482, 77] on link "Integrations" at bounding box center [479, 80] width 64 height 33
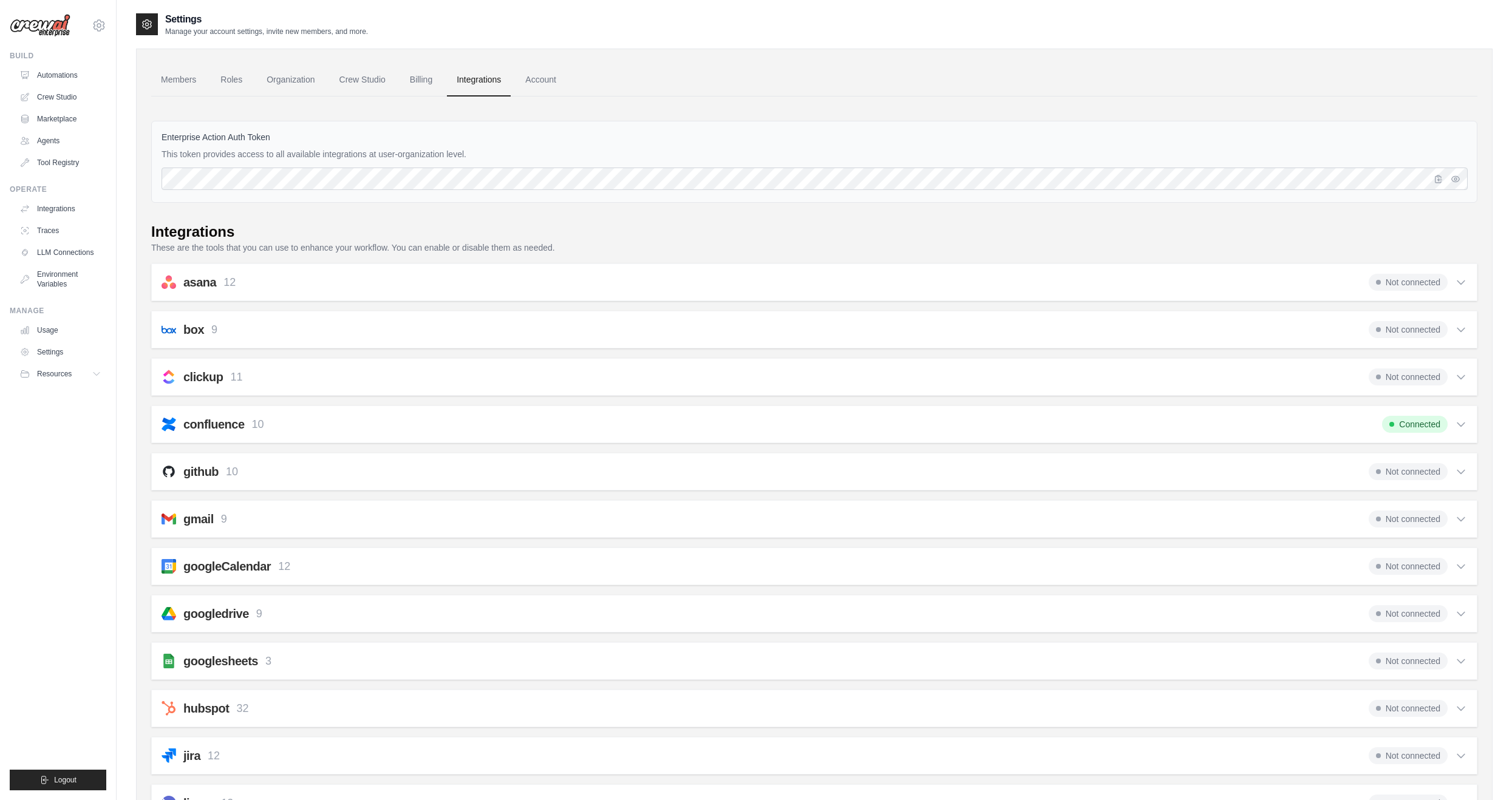
click at [543, 84] on link "Account" at bounding box center [541, 80] width 50 height 33
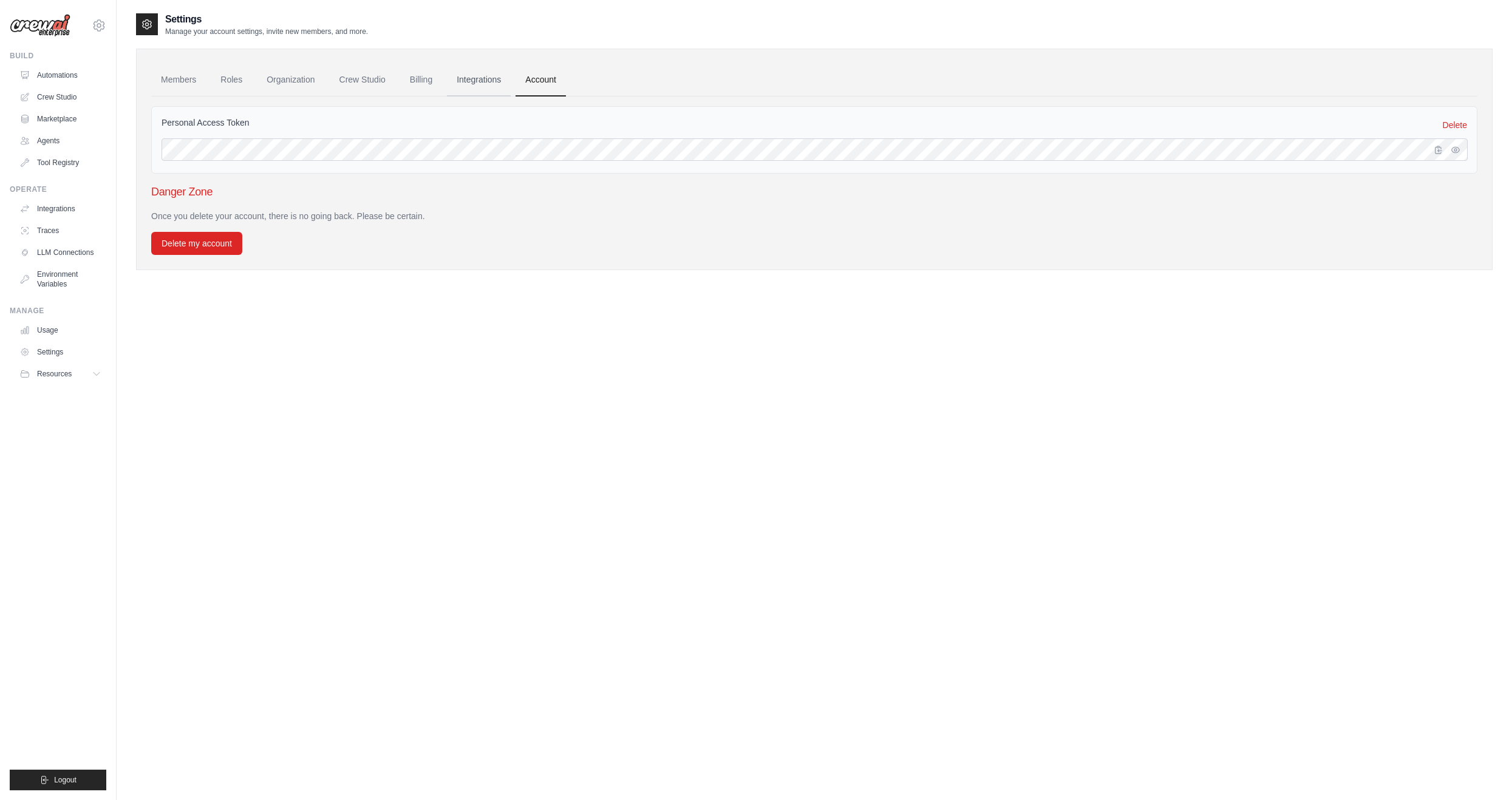
click at [504, 84] on link "Integrations" at bounding box center [479, 80] width 64 height 33
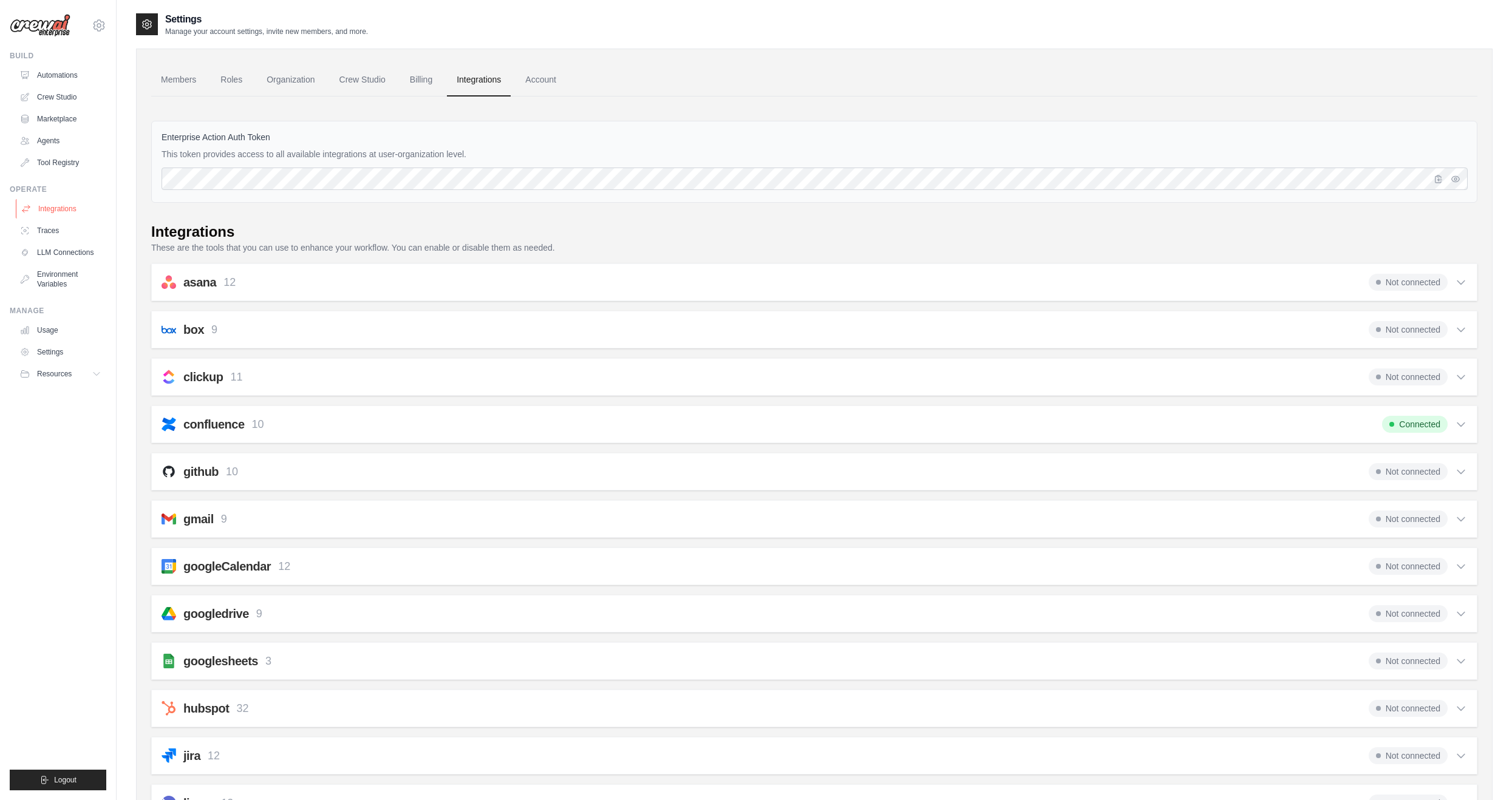
click at [59, 208] on link "Integrations" at bounding box center [62, 209] width 92 height 20
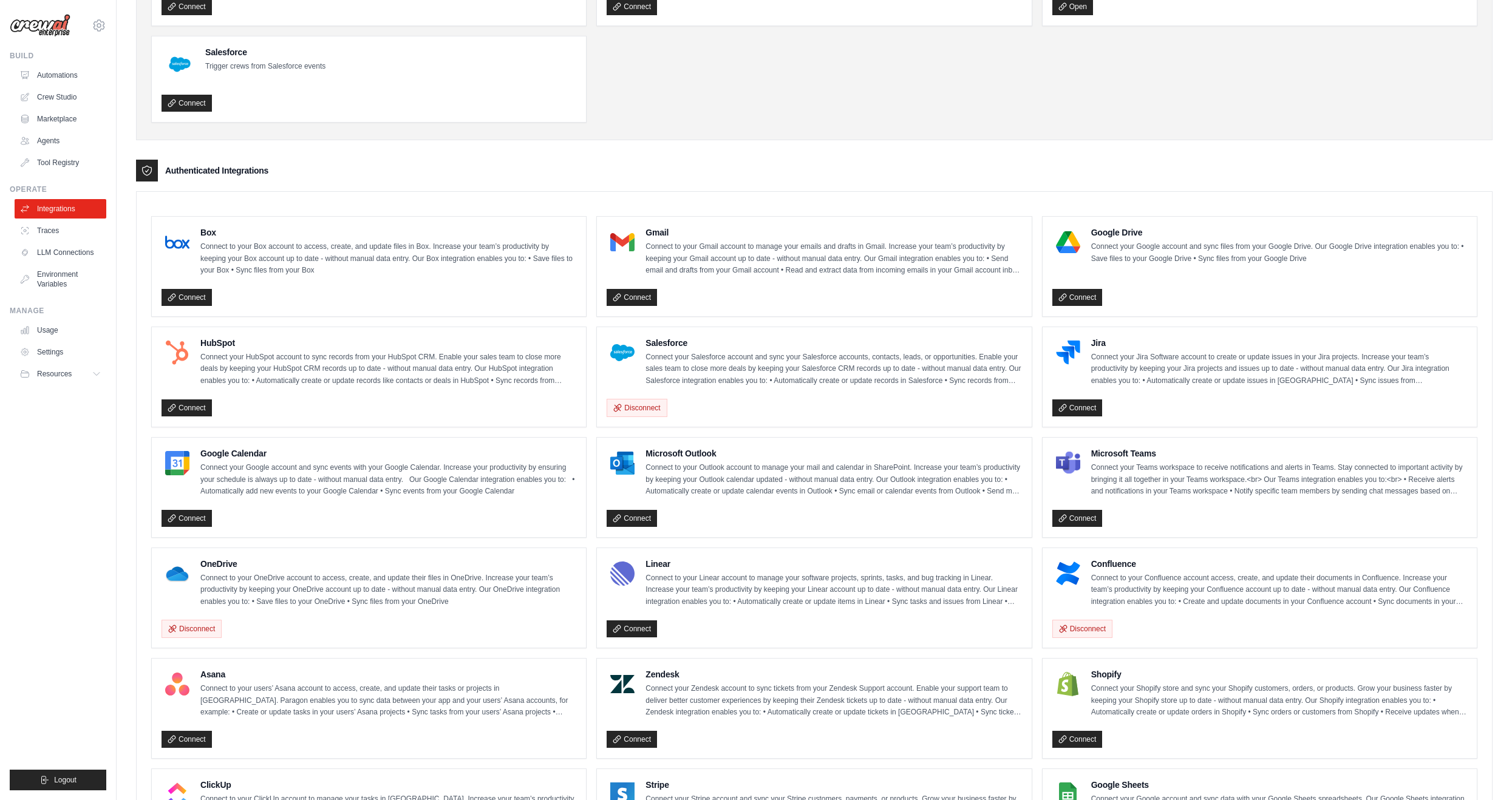
scroll to position [182, 0]
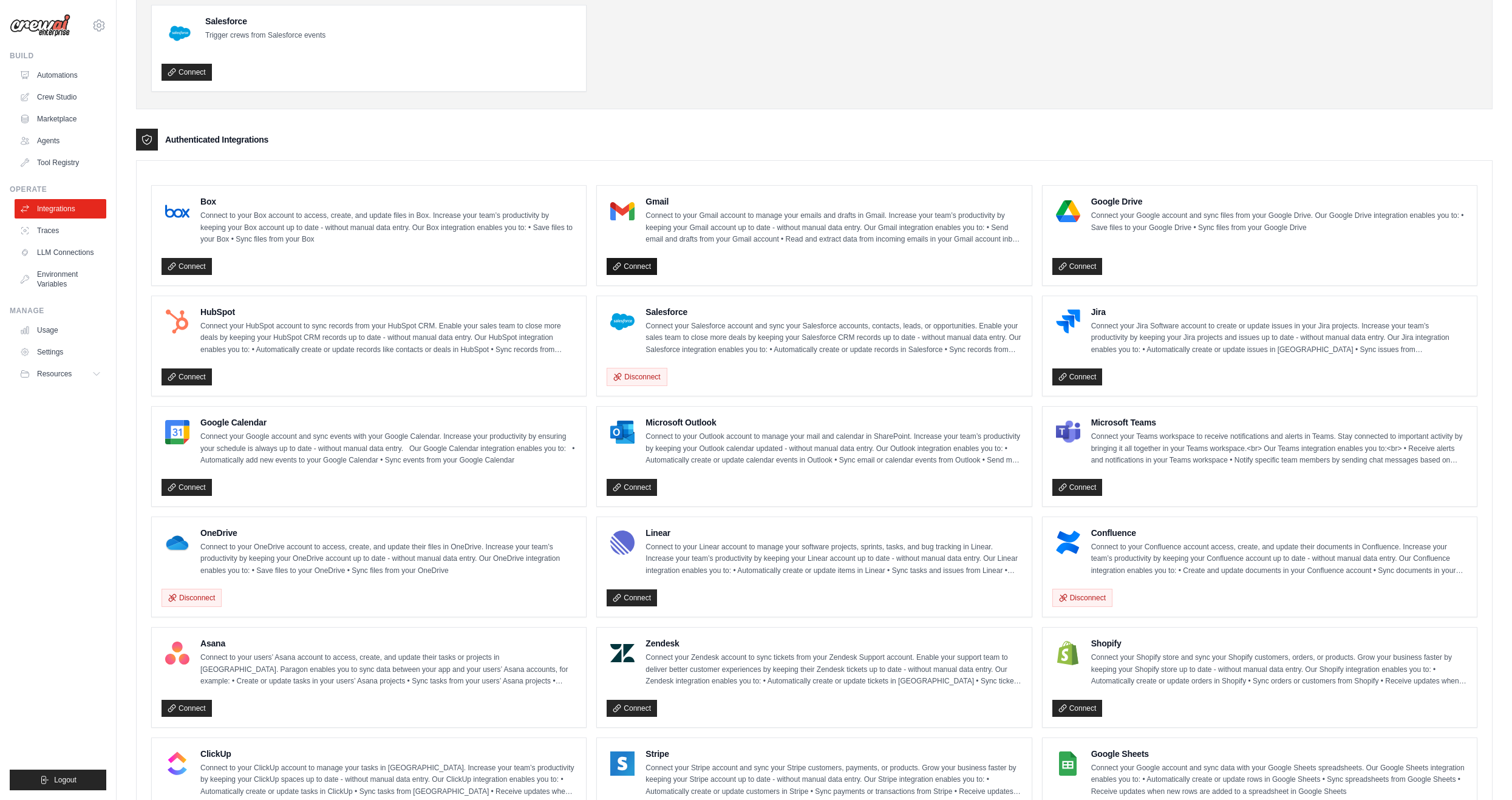
click at [638, 259] on link "Connect" at bounding box center [632, 266] width 50 height 17
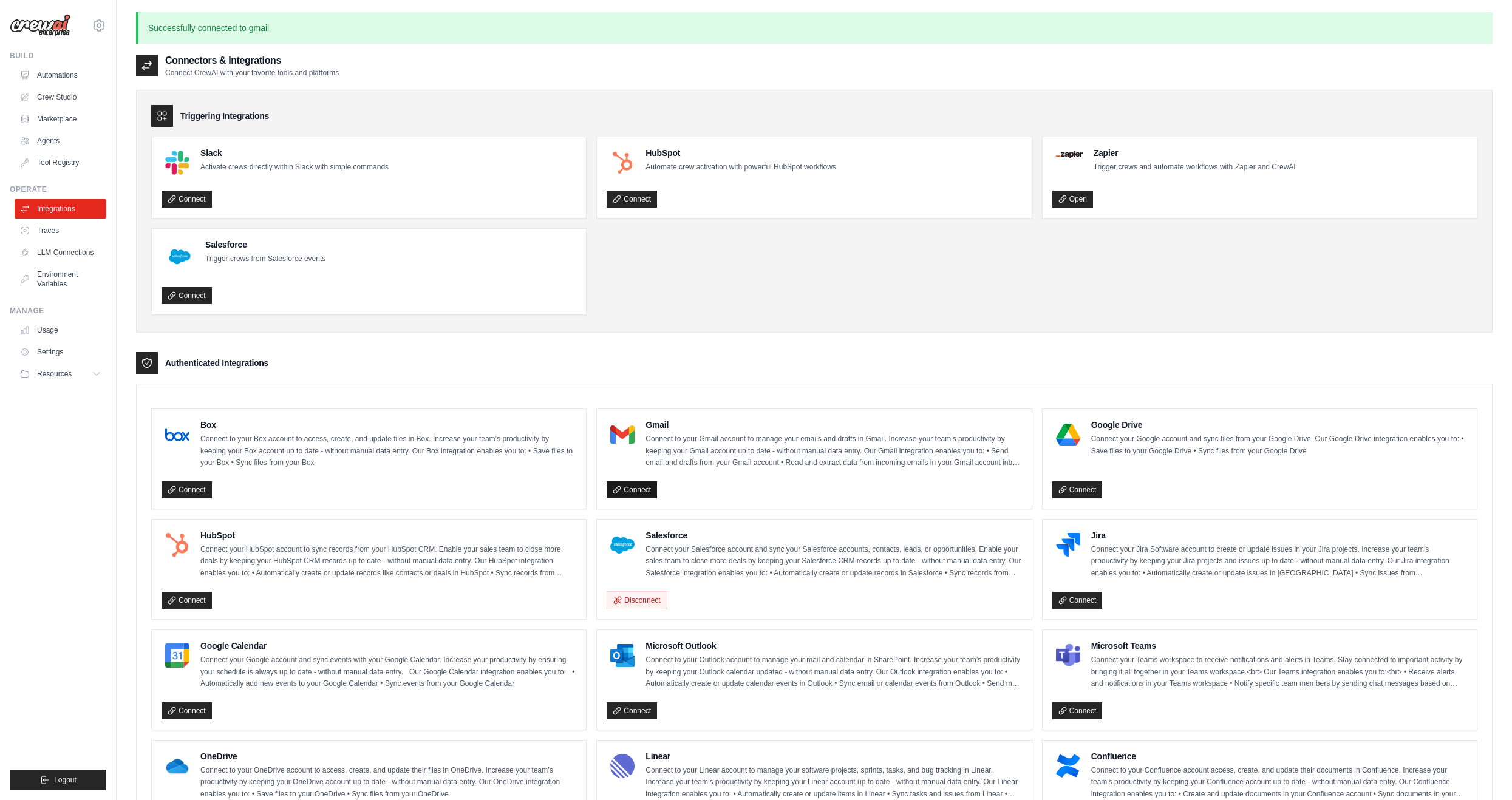
click at [623, 487] on link "Connect" at bounding box center [632, 490] width 50 height 17
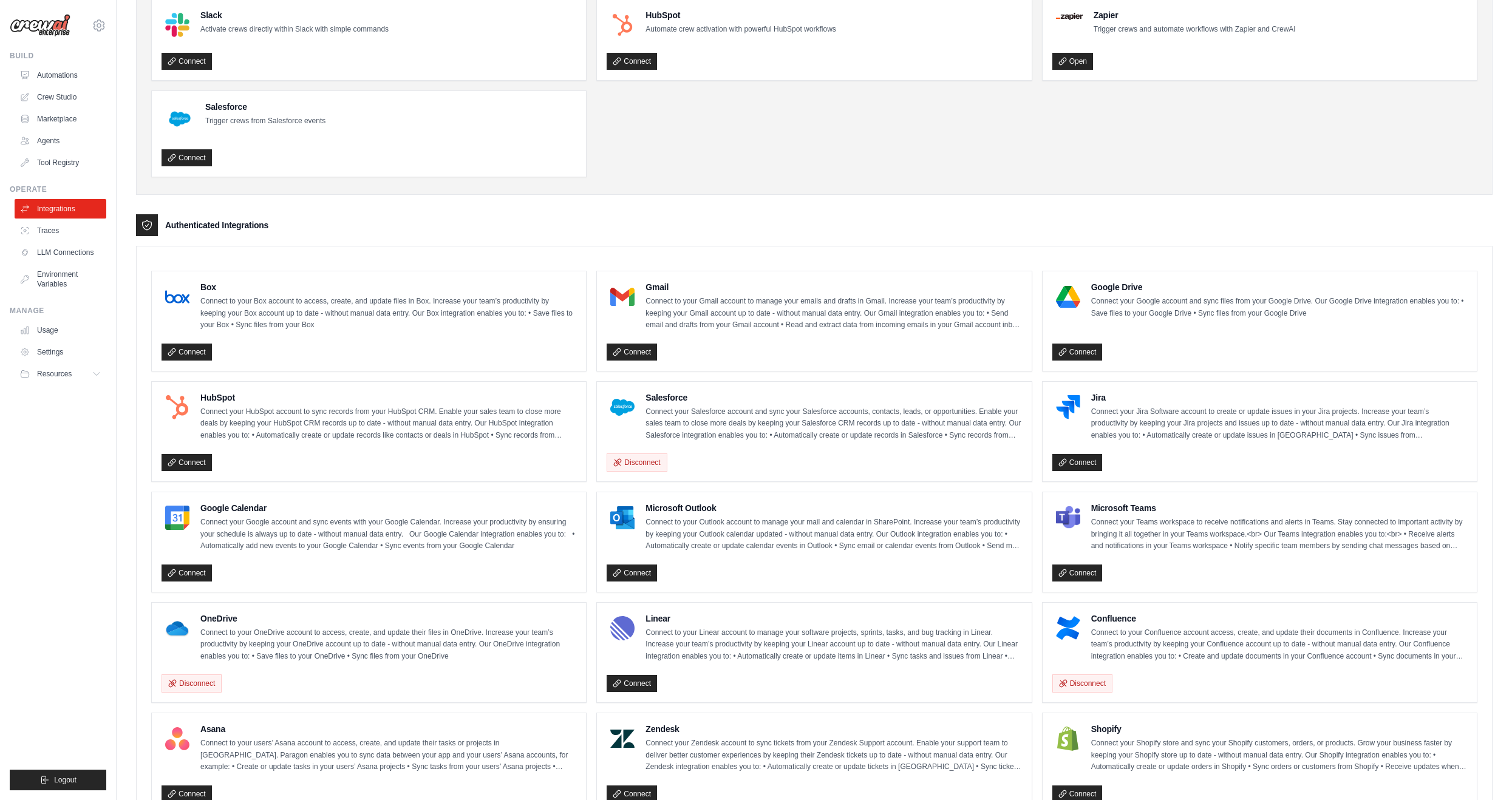
scroll to position [303, 0]
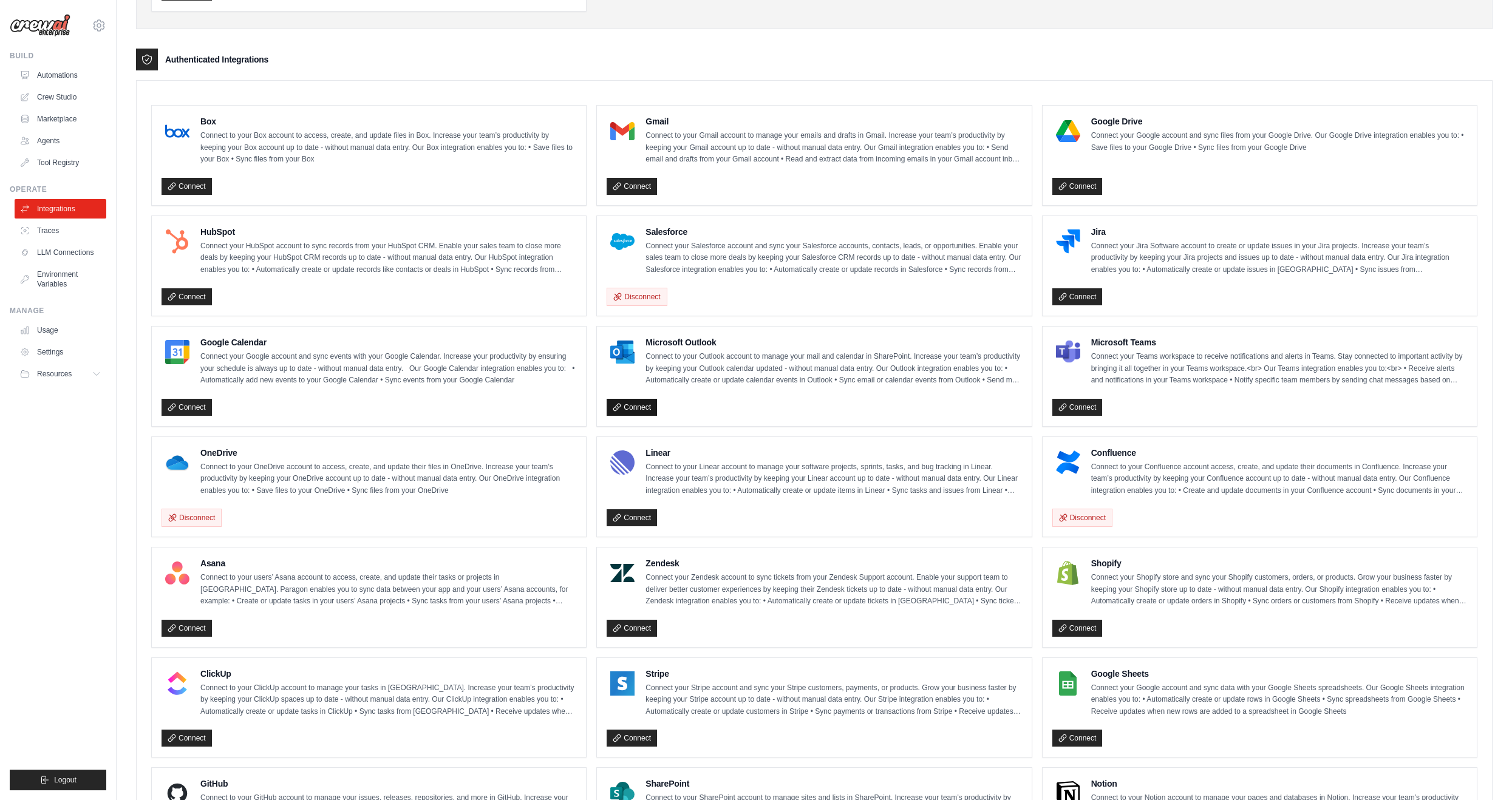
click at [646, 402] on link "Connect" at bounding box center [632, 407] width 50 height 17
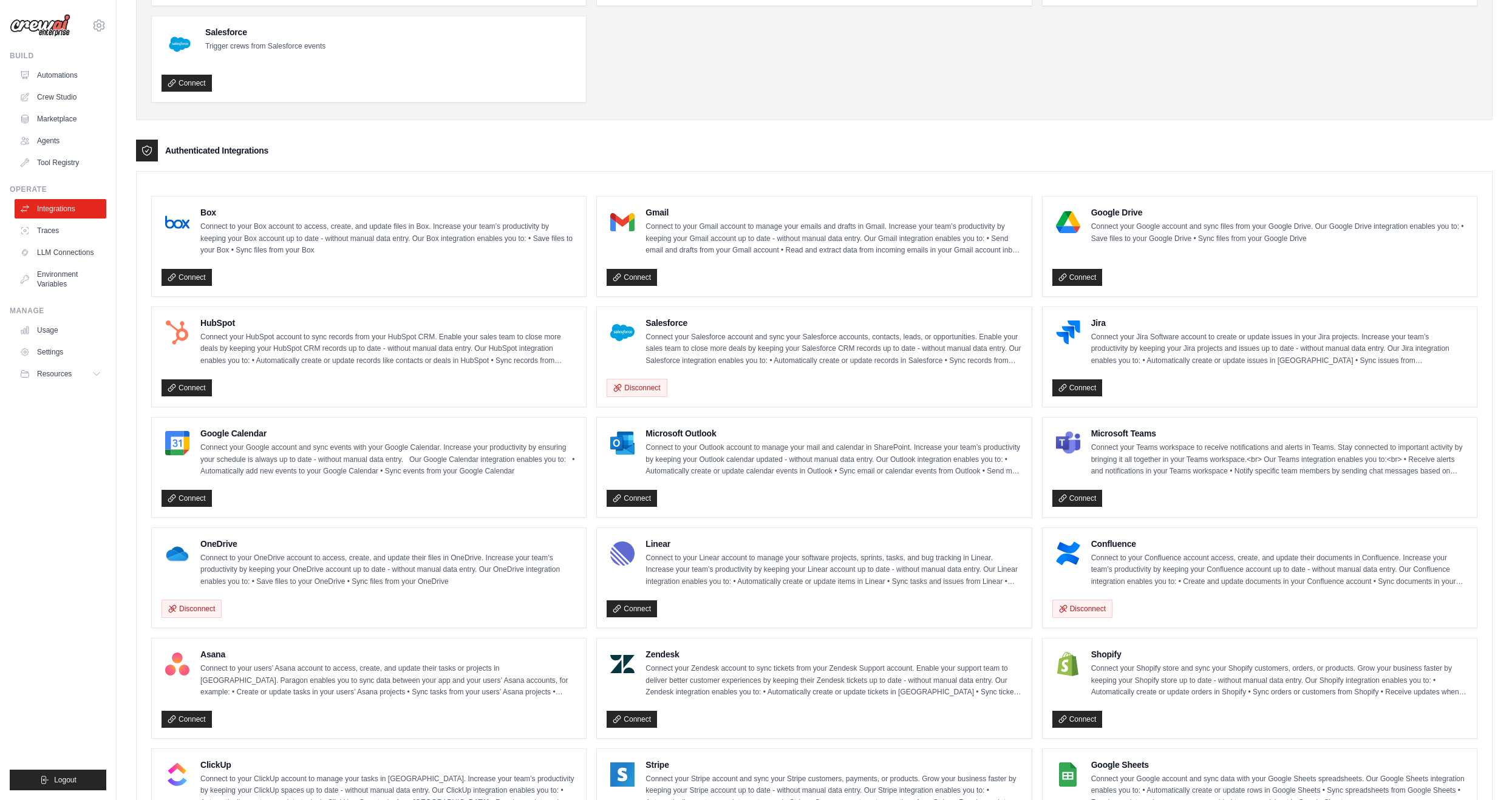
scroll to position [212, 0]
